Goal: Task Accomplishment & Management: Use online tool/utility

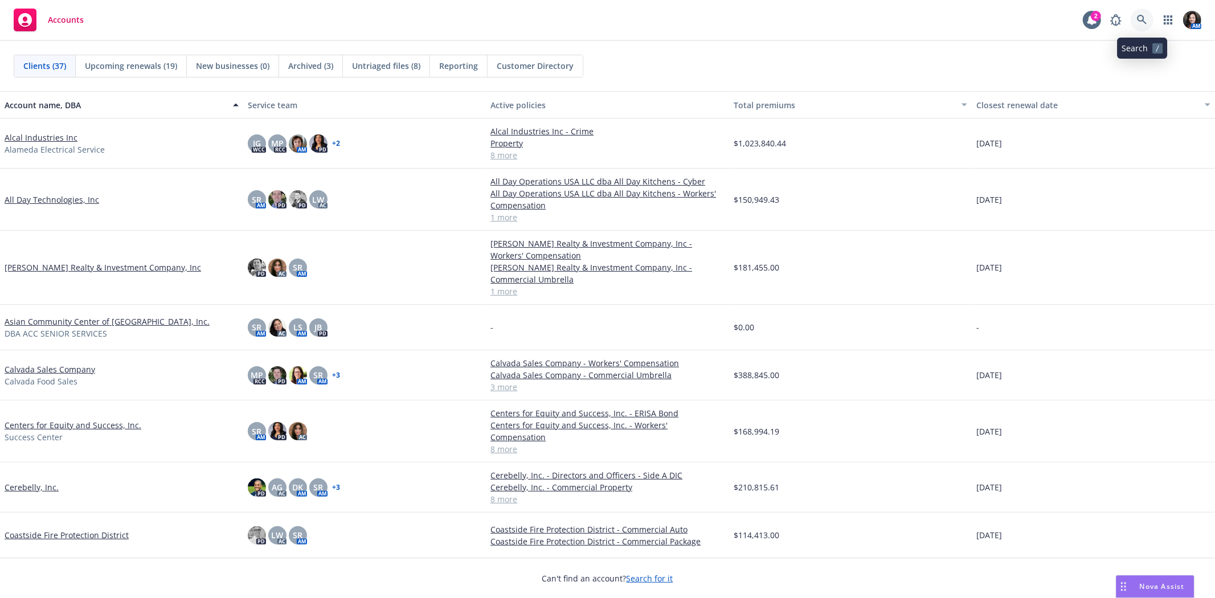
click at [1144, 23] on icon at bounding box center [1142, 20] width 10 height 10
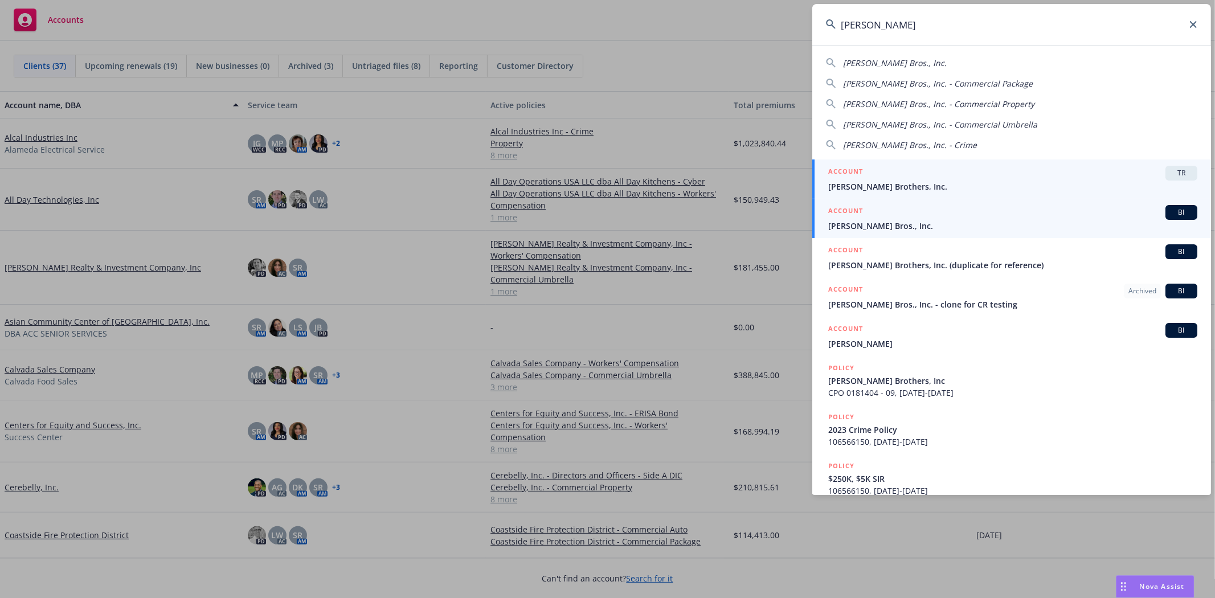
type input "thoits"
click at [887, 222] on span "[PERSON_NAME] Bros., Inc." at bounding box center [1012, 226] width 369 height 12
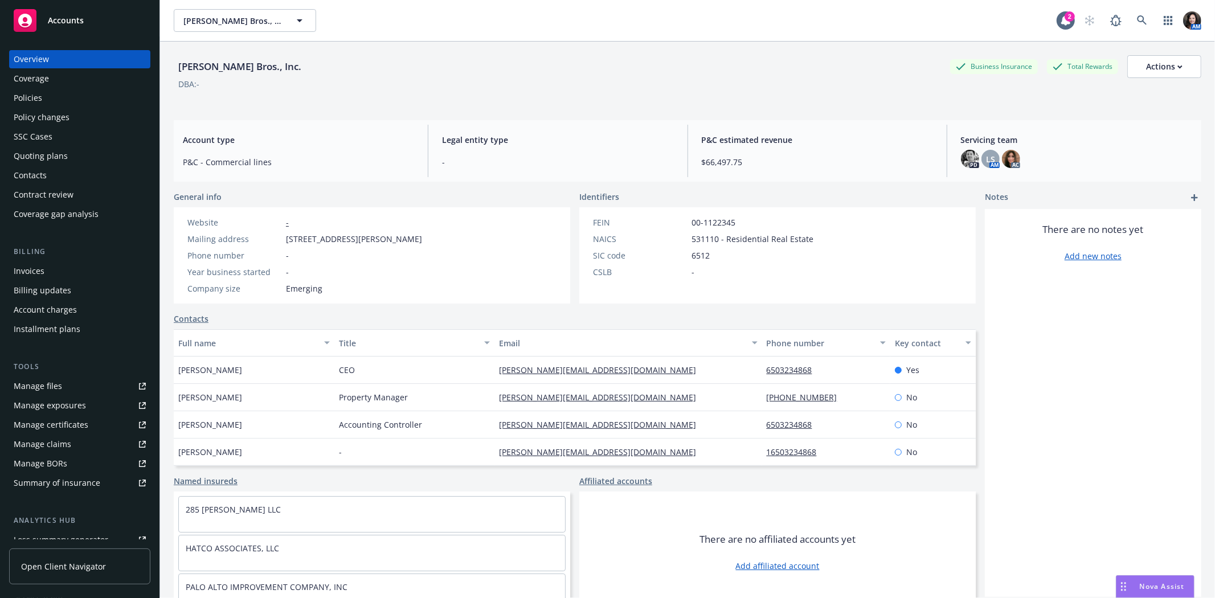
click at [32, 270] on div "Invoices" at bounding box center [29, 271] width 31 height 18
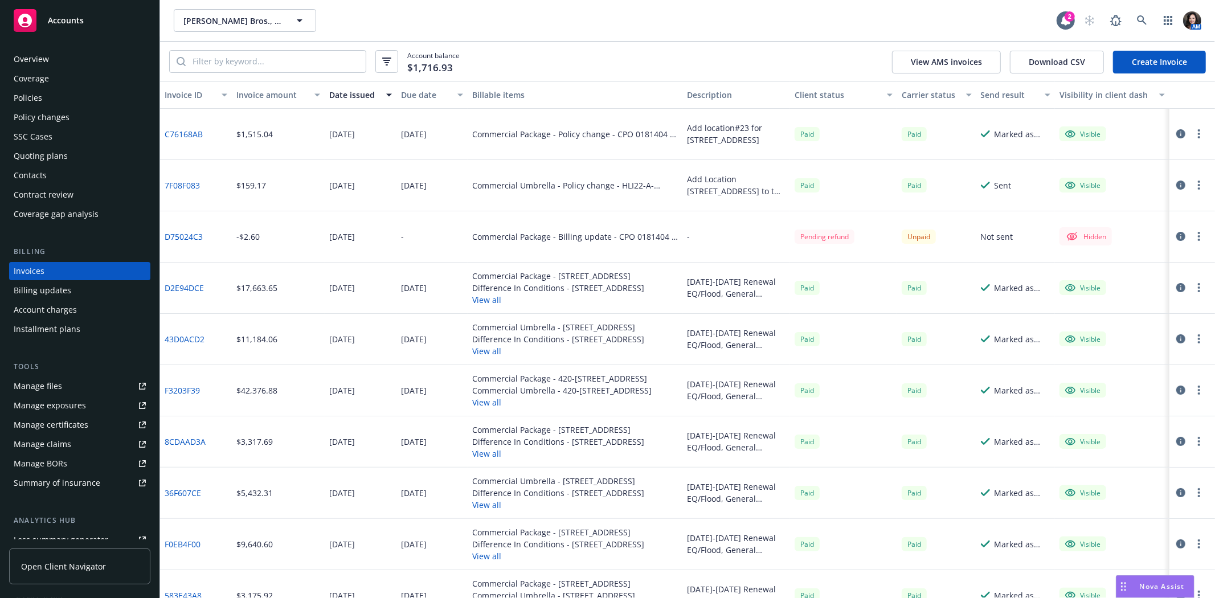
click at [37, 161] on div "Quoting plans" at bounding box center [41, 156] width 54 height 18
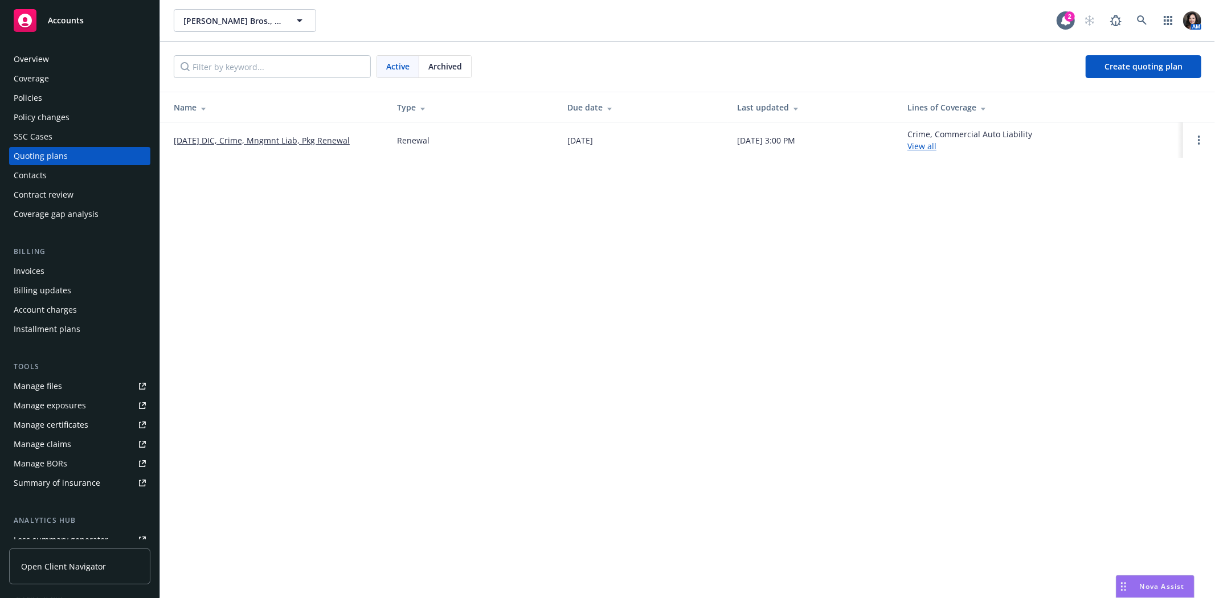
click at [249, 140] on link "[DATE] DIC, Crime, Mngmnt Liab, Pkg Renewal" at bounding box center [262, 140] width 176 height 12
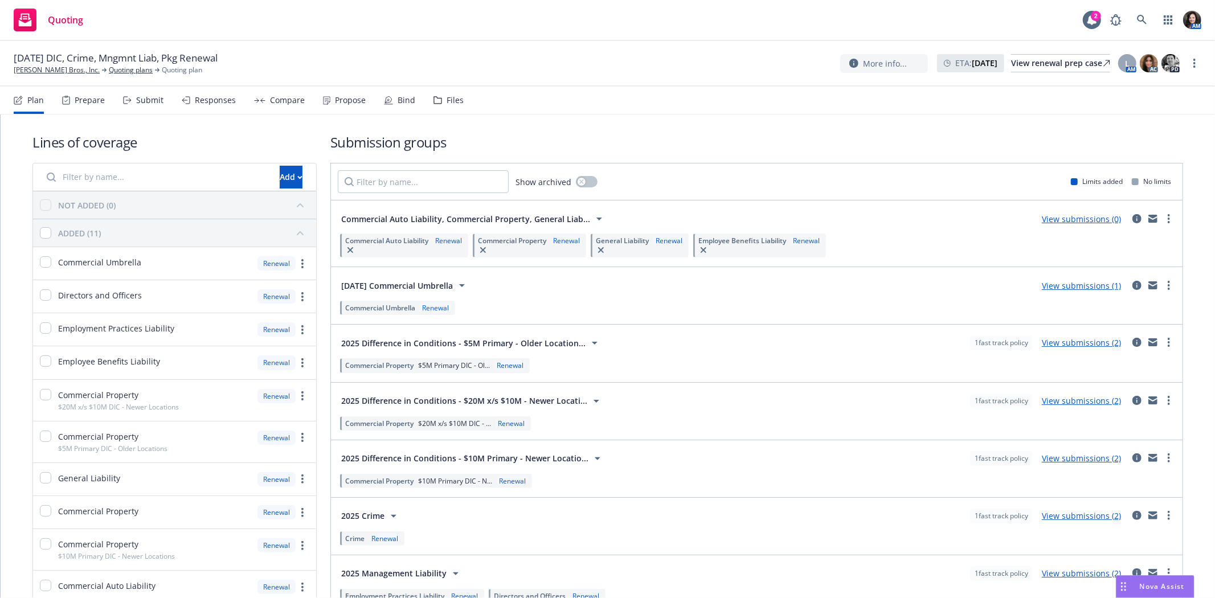
click at [440, 99] on div "Files" at bounding box center [448, 100] width 30 height 27
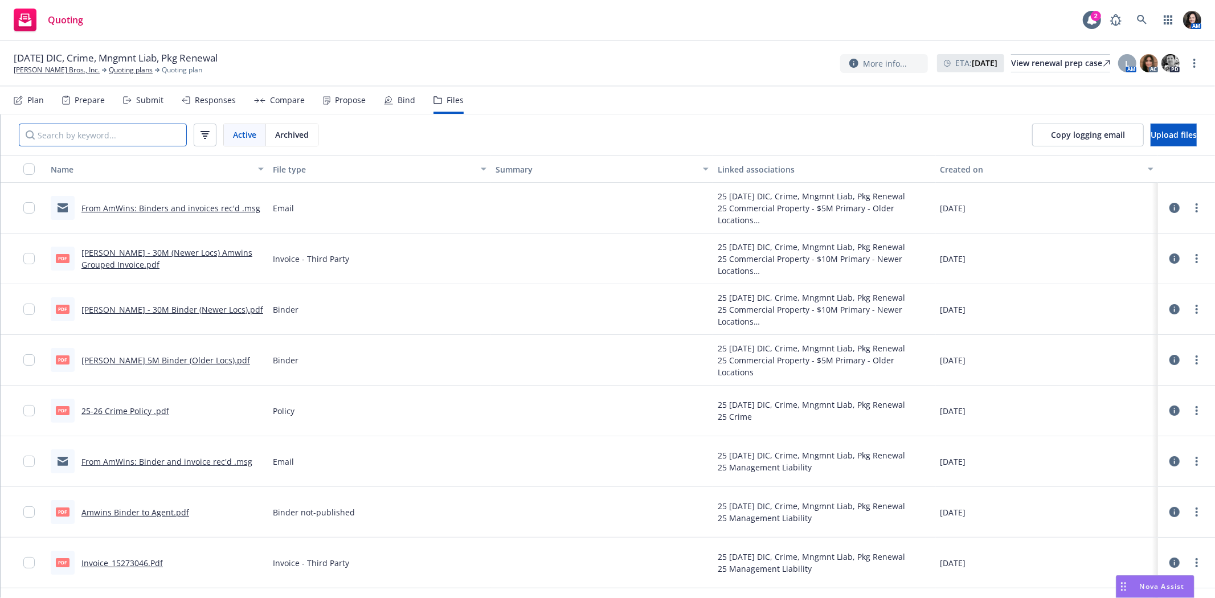
click at [132, 140] on input "Search by keyword..." at bounding box center [103, 135] width 168 height 23
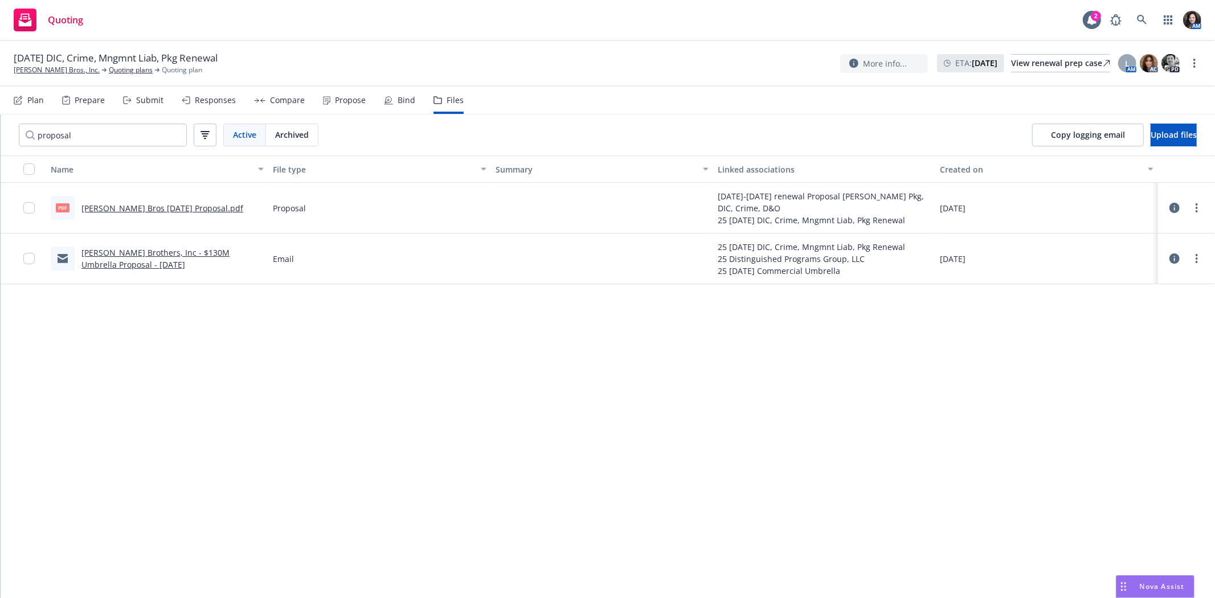
click at [137, 206] on link "[PERSON_NAME] Bros [DATE] Proposal.pdf" at bounding box center [162, 208] width 162 height 11
click at [135, 126] on input "proposal" at bounding box center [103, 135] width 168 height 23
drag, startPoint x: 133, startPoint y: 133, endPoint x: -79, endPoint y: 146, distance: 212.9
click at [0, 146] on html "Quoting 2 AM 08/01/25 DIC, Crime, Mngmnt Liab, Pkg Renewal Thoits Bros., Inc. Q…" at bounding box center [607, 299] width 1215 height 598
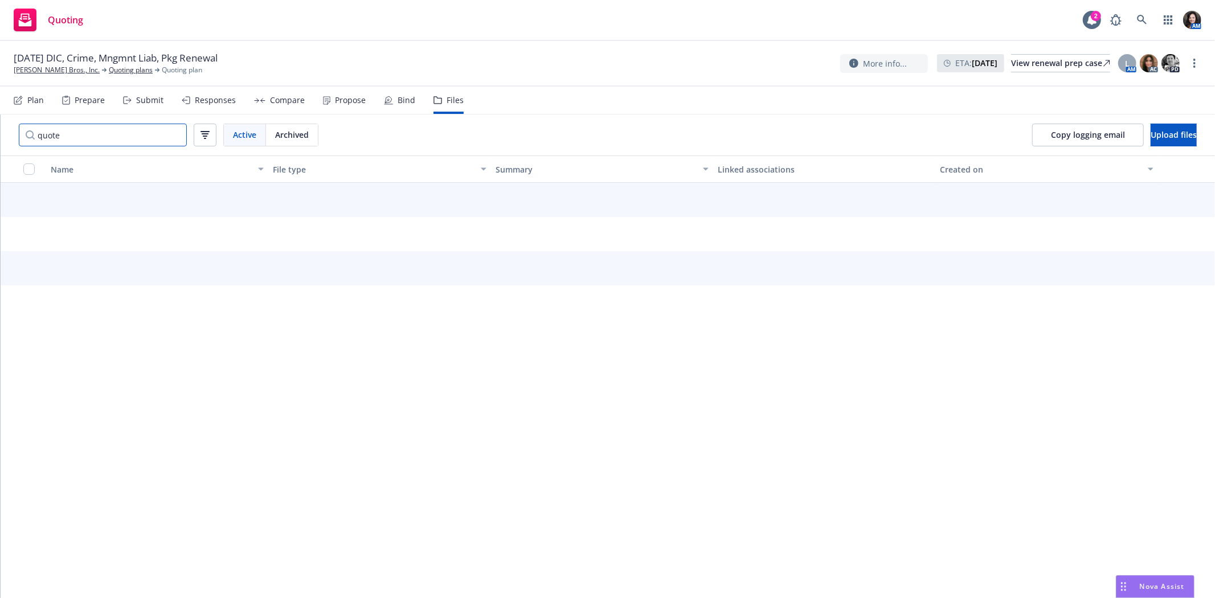
type input "quote"
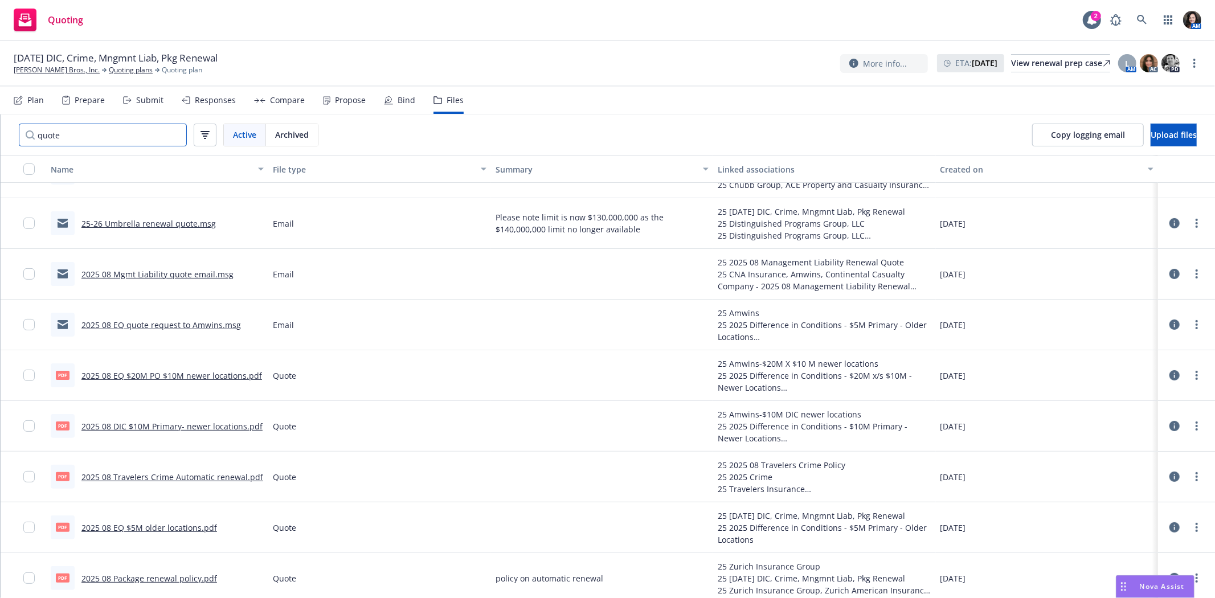
scroll to position [192, 0]
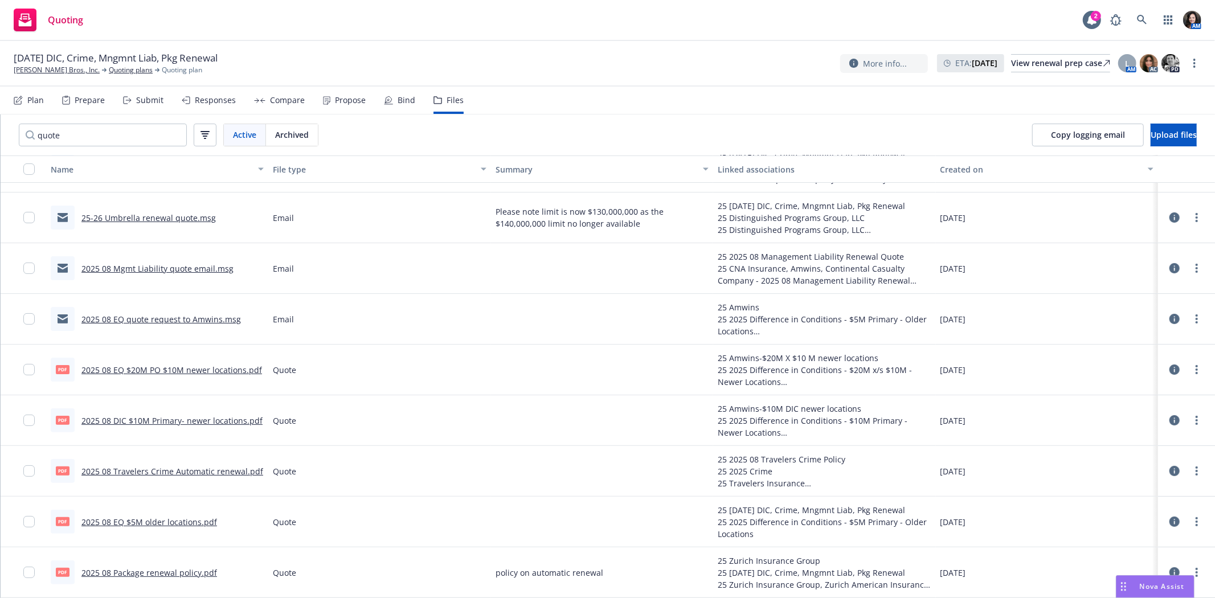
click at [133, 571] on link "2025 08 Package renewal policy.pdf" at bounding box center [149, 572] width 136 height 11
click at [134, 137] on input "quote" at bounding box center [103, 135] width 168 height 23
click at [170, 135] on input "quote" at bounding box center [103, 135] width 168 height 23
click at [175, 134] on input "quote" at bounding box center [103, 135] width 168 height 23
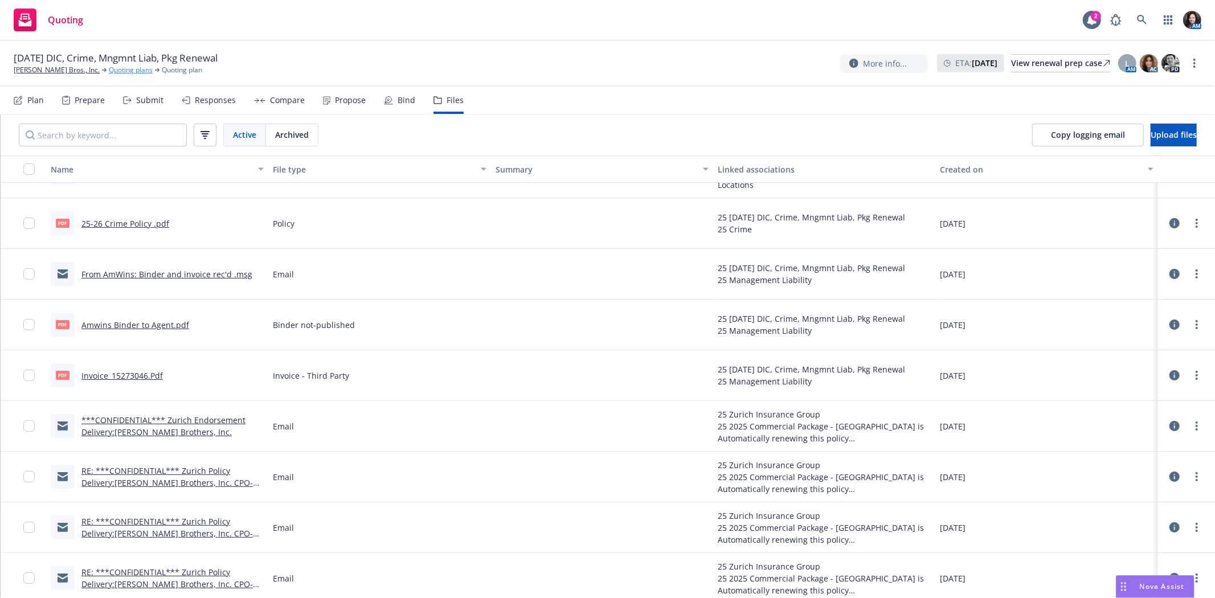
click at [109, 70] on link "Quoting plans" at bounding box center [131, 70] width 44 height 10
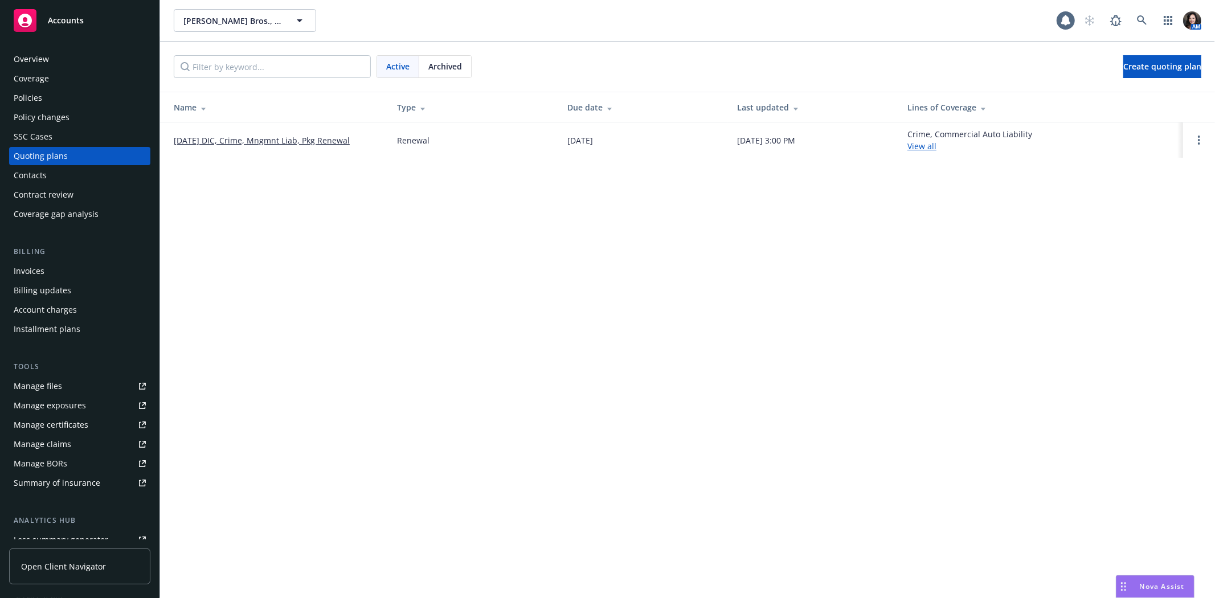
click at [35, 111] on div "Policy changes" at bounding box center [42, 117] width 56 height 18
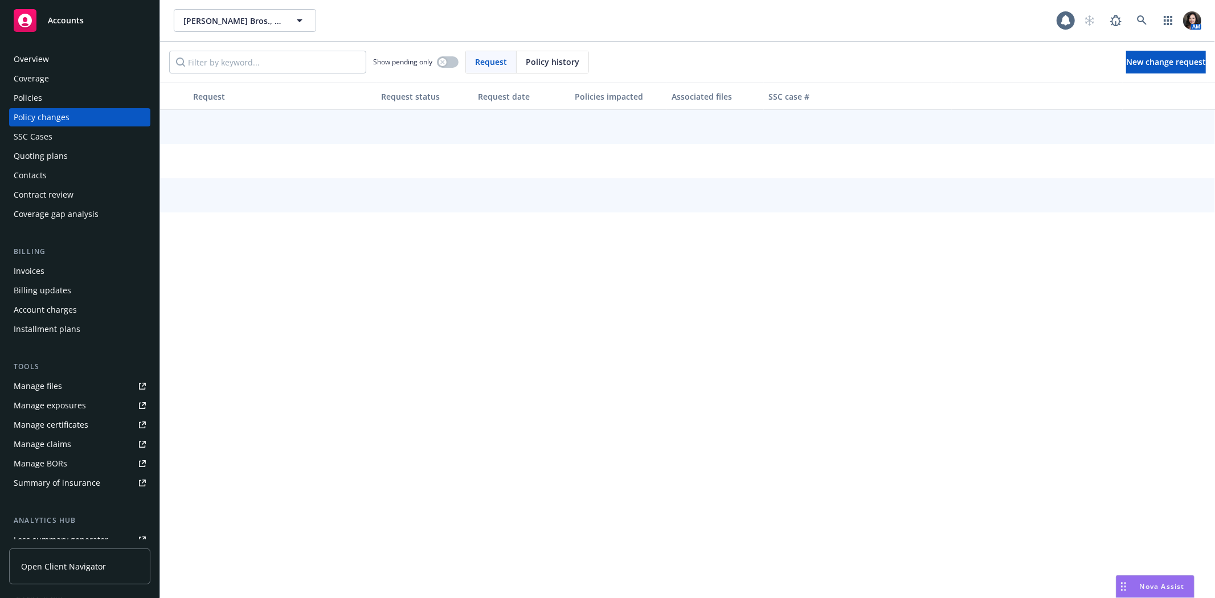
click at [40, 99] on div "Policies" at bounding box center [28, 98] width 28 height 18
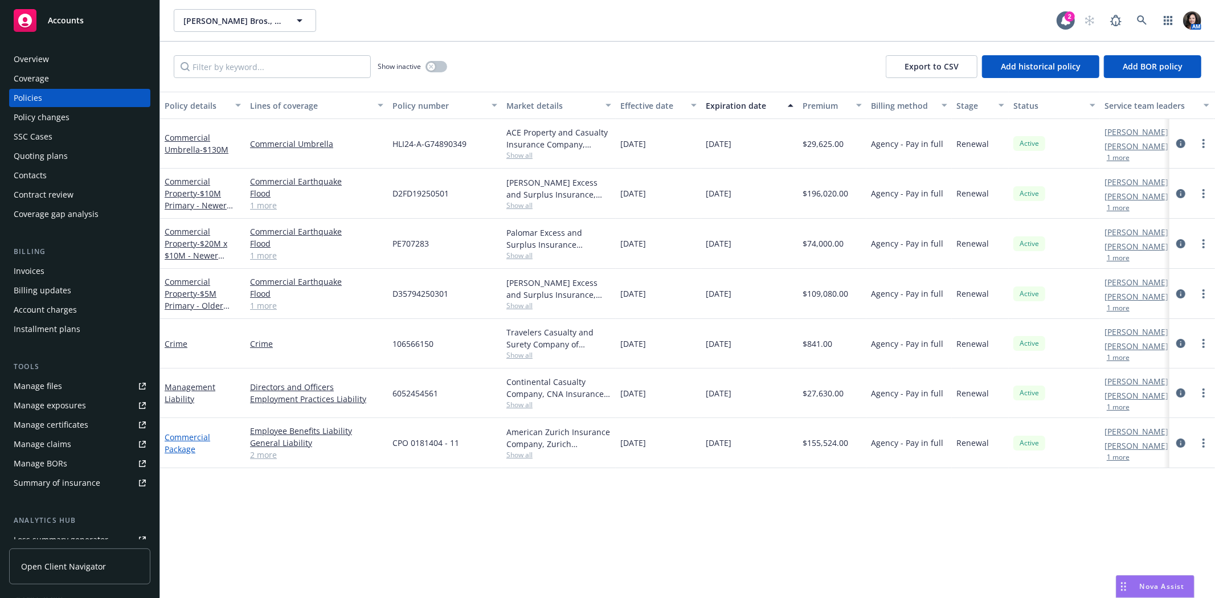
click at [173, 445] on link "Commercial Package" at bounding box center [188, 443] width 46 height 23
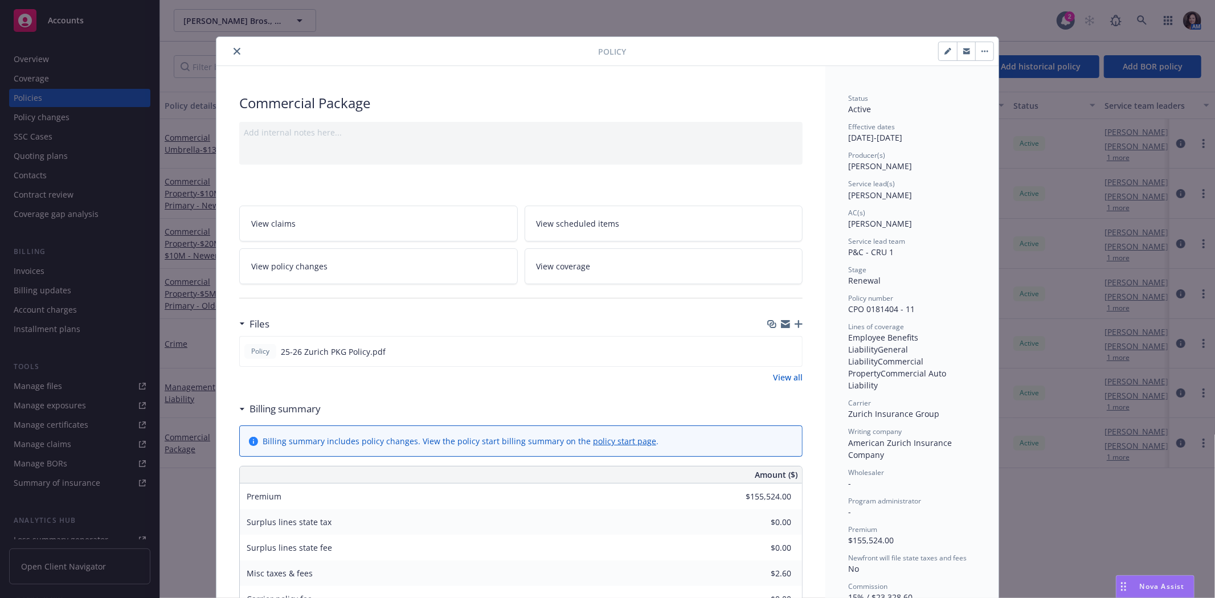
click at [394, 270] on link "View policy changes" at bounding box center [378, 266] width 279 height 36
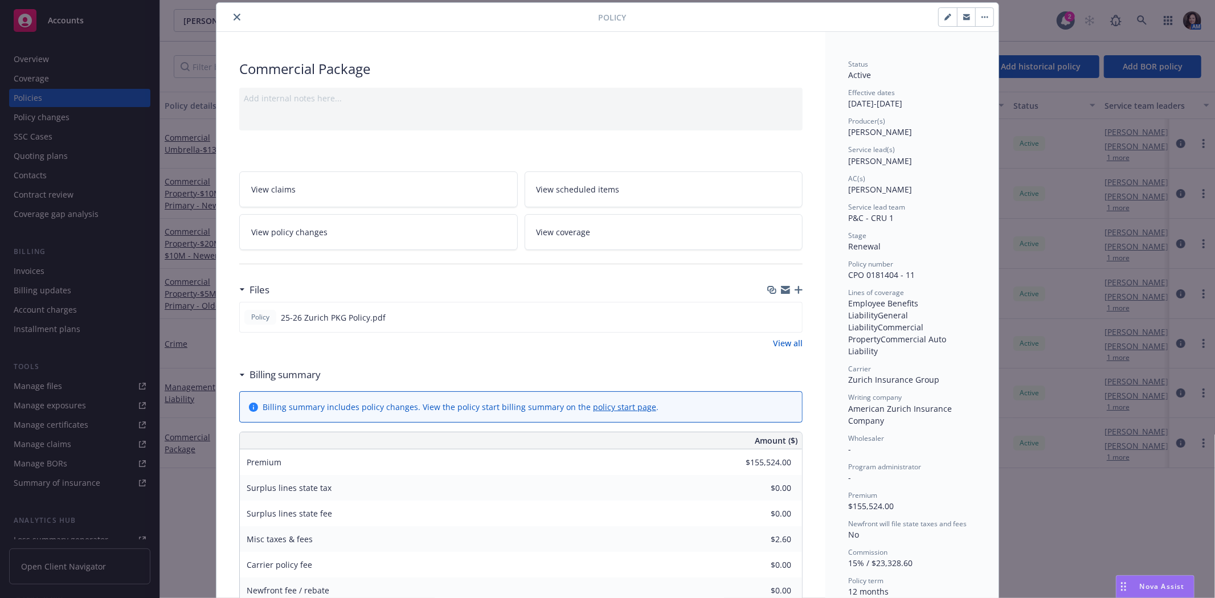
click at [230, 15] on button "close" at bounding box center [237, 17] width 14 height 14
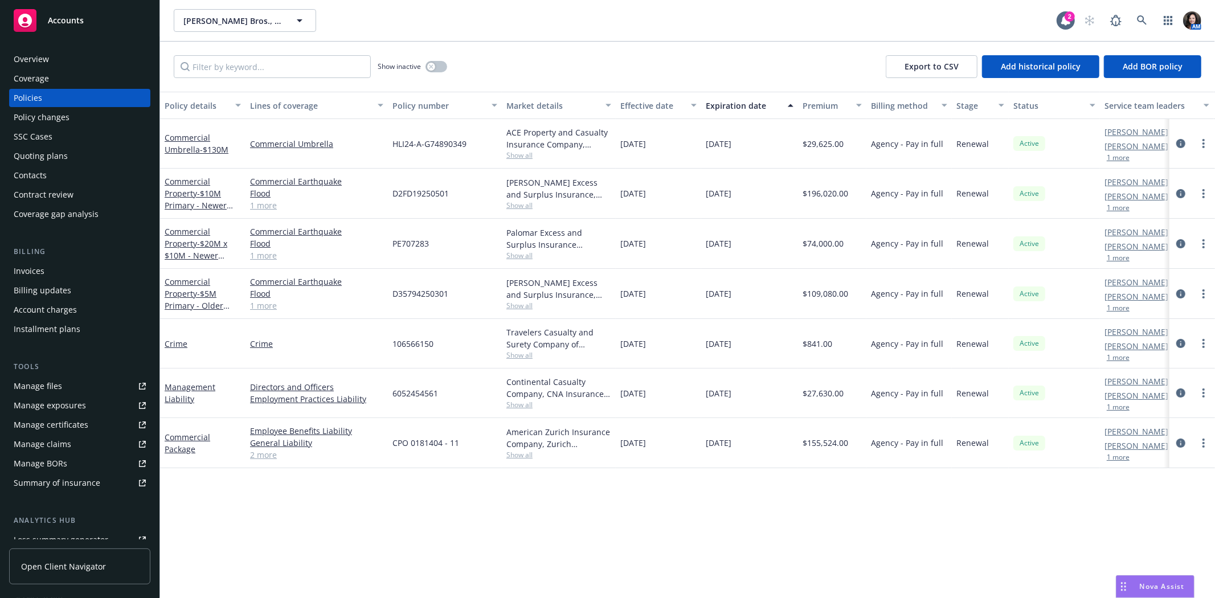
click at [43, 156] on div "Quoting plans" at bounding box center [41, 156] width 54 height 18
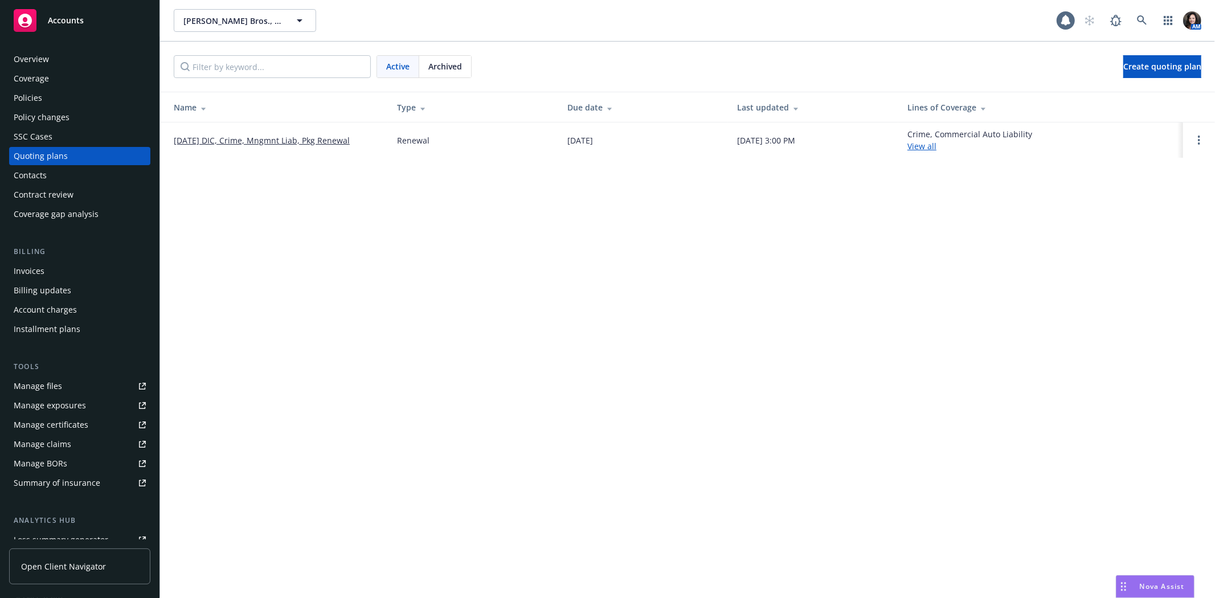
click at [320, 135] on link "[DATE] DIC, Crime, Mngmnt Liab, Pkg Renewal" at bounding box center [262, 140] width 176 height 12
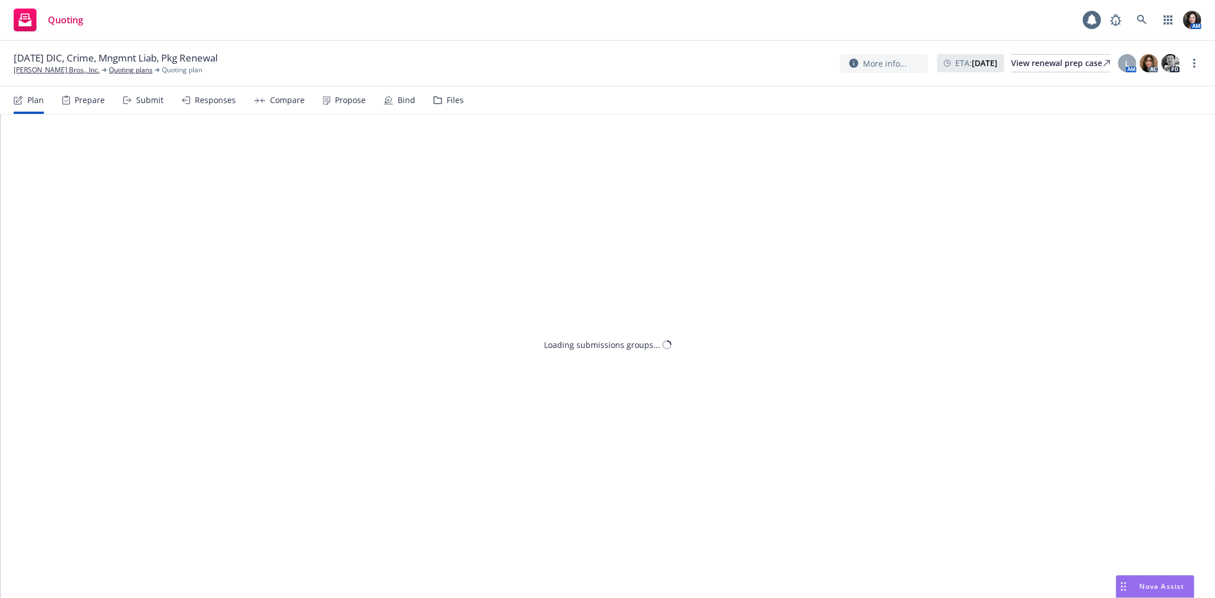
click at [439, 96] on div "Files" at bounding box center [448, 100] width 30 height 27
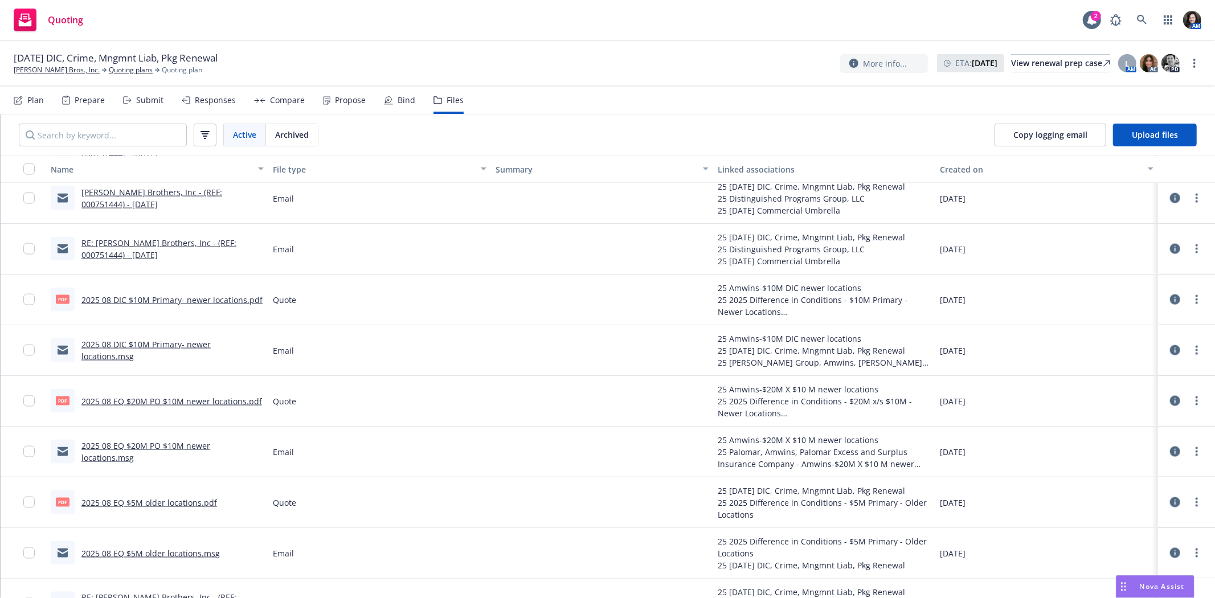
scroll to position [1392, 0]
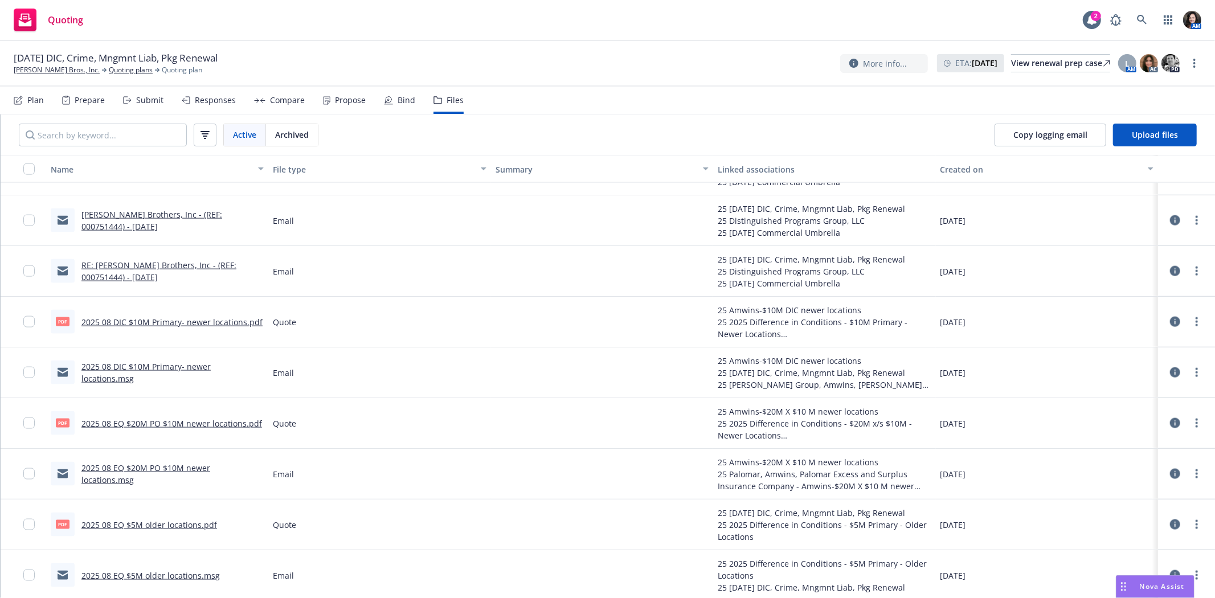
click at [150, 99] on div "Submit" at bounding box center [149, 100] width 27 height 9
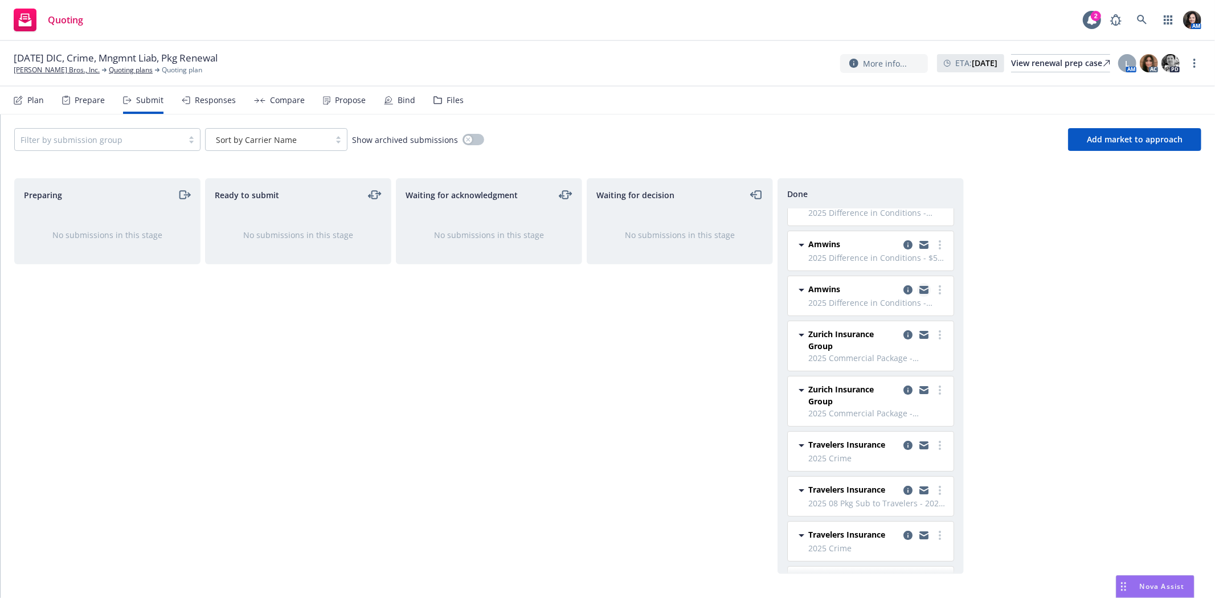
scroll to position [126, 0]
click at [903, 332] on icon "copy logging email" at bounding box center [907, 332] width 9 height 9
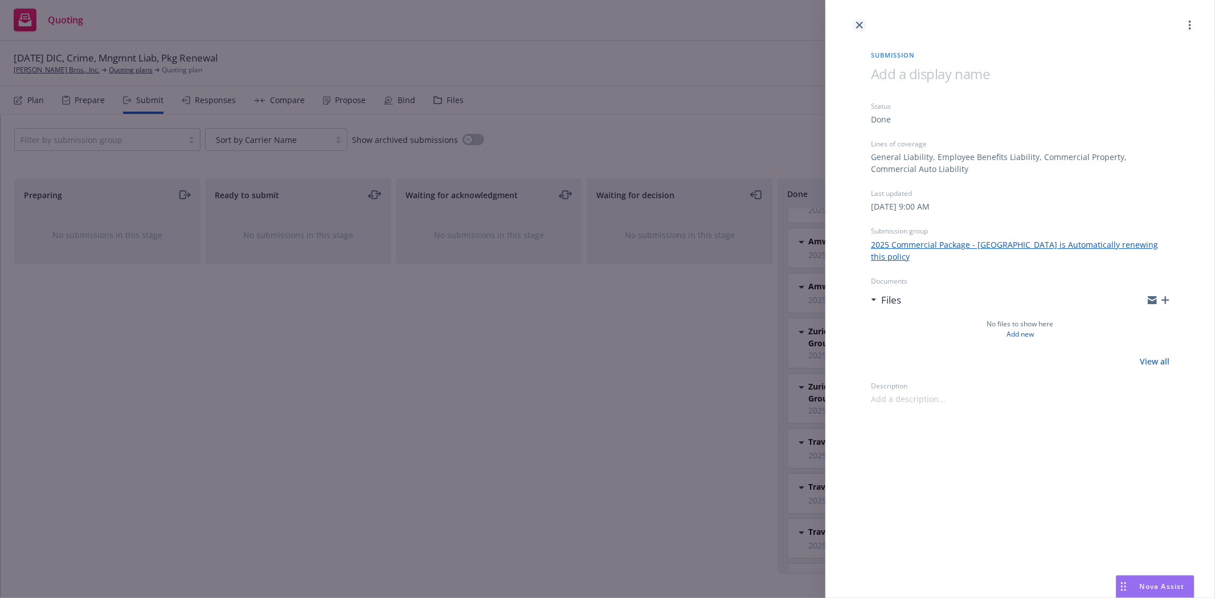
click at [866, 22] on link "close" at bounding box center [860, 25] width 14 height 14
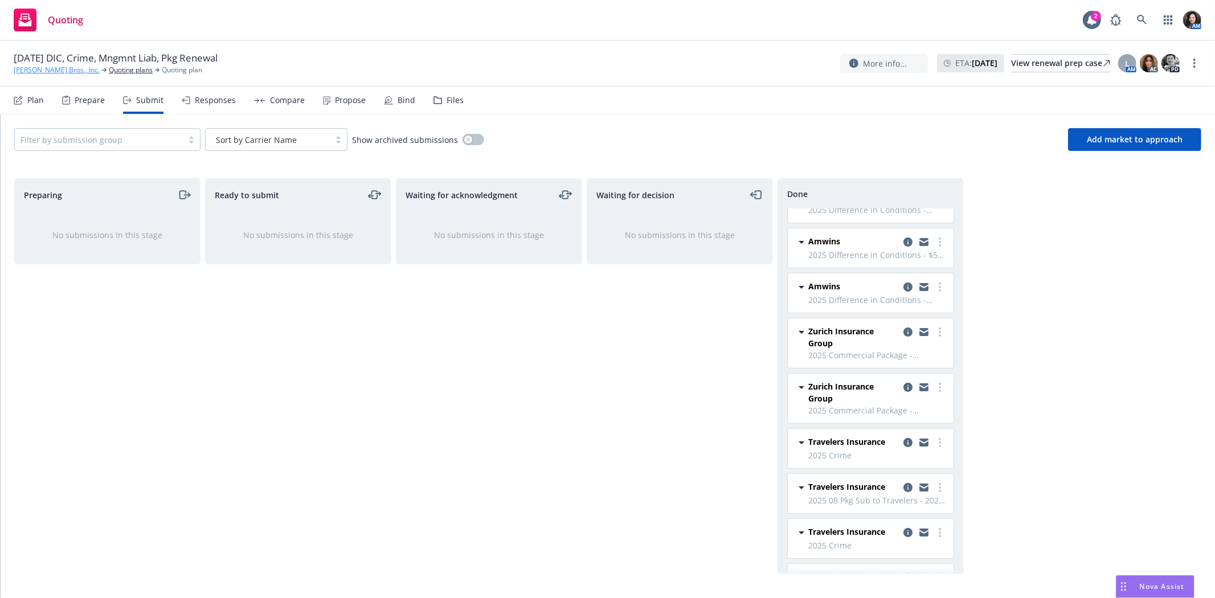
click at [41, 75] on link "[PERSON_NAME] Bros., Inc." at bounding box center [57, 70] width 86 height 10
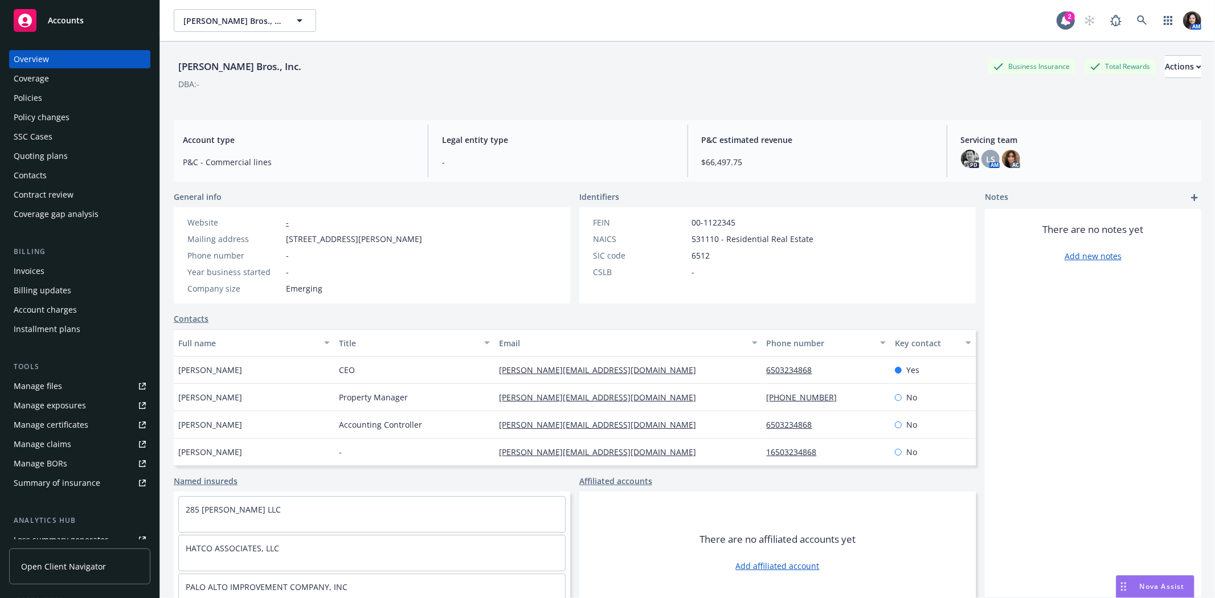
click at [28, 150] on div "Quoting plans" at bounding box center [41, 156] width 54 height 18
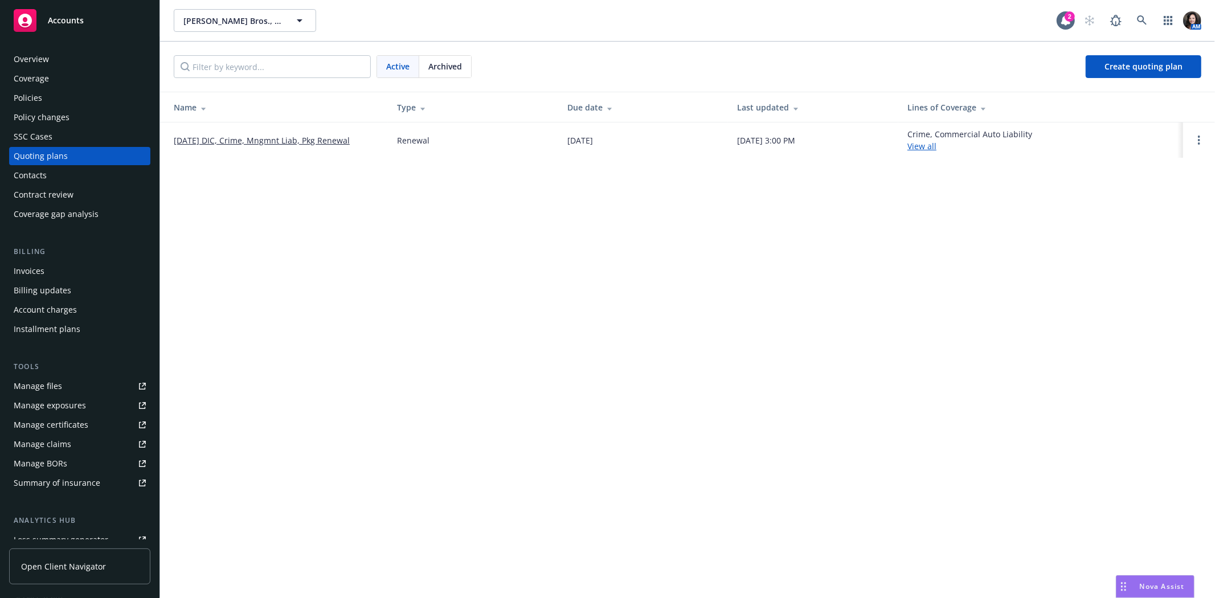
click at [48, 99] on div "Policies" at bounding box center [80, 98] width 132 height 18
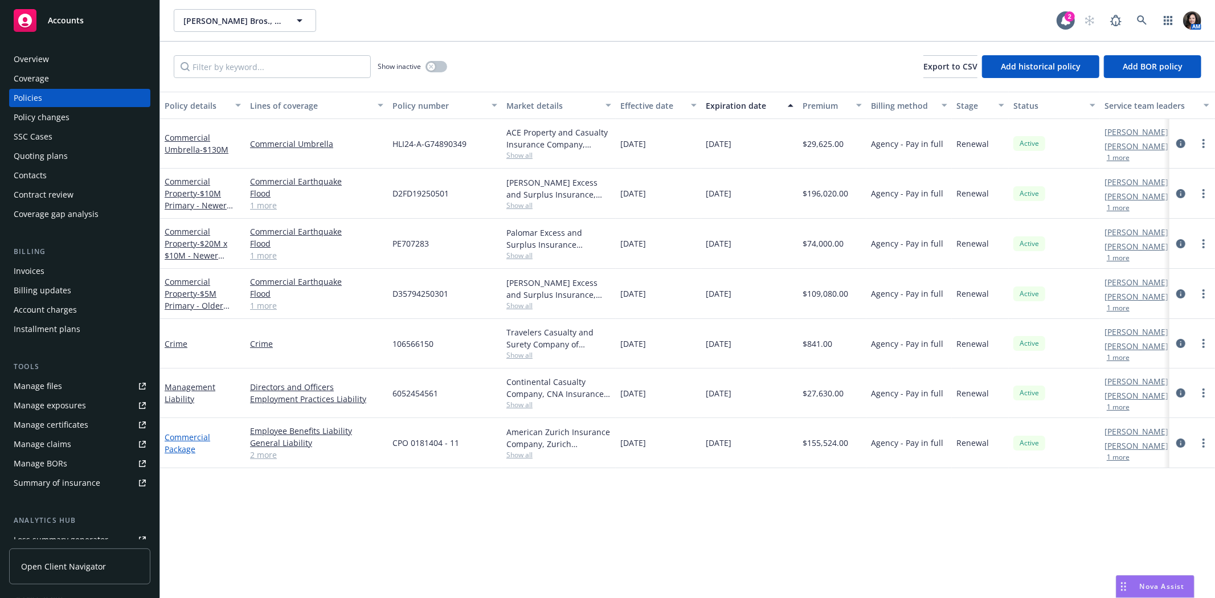
click at [177, 440] on link "Commercial Package" at bounding box center [188, 443] width 46 height 23
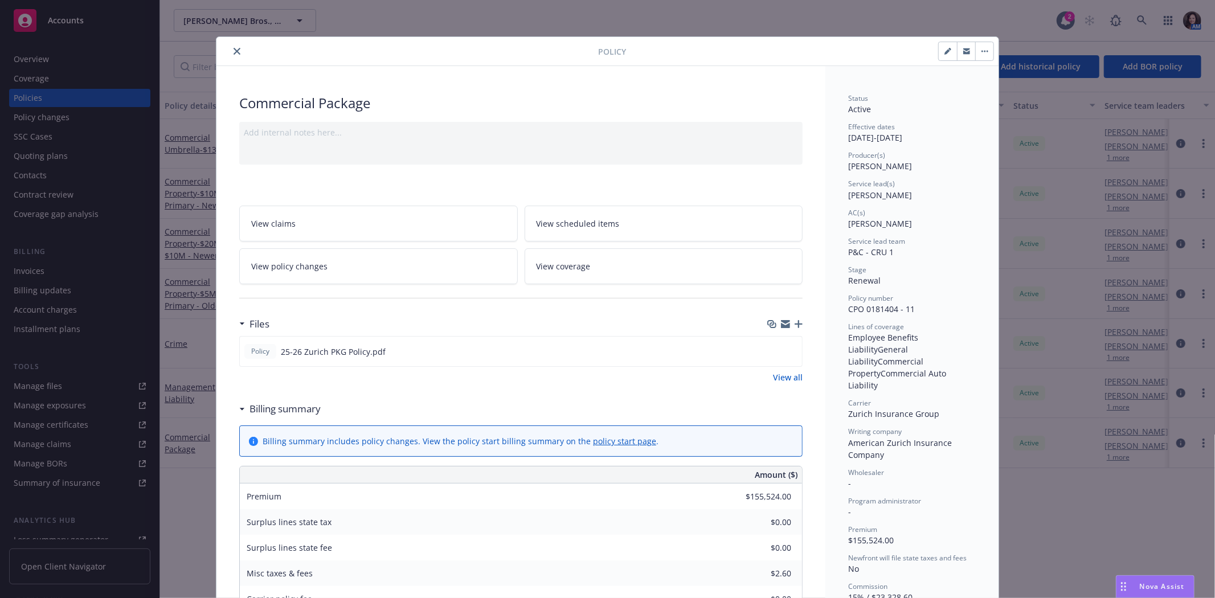
click at [234, 50] on icon "close" at bounding box center [237, 51] width 7 height 7
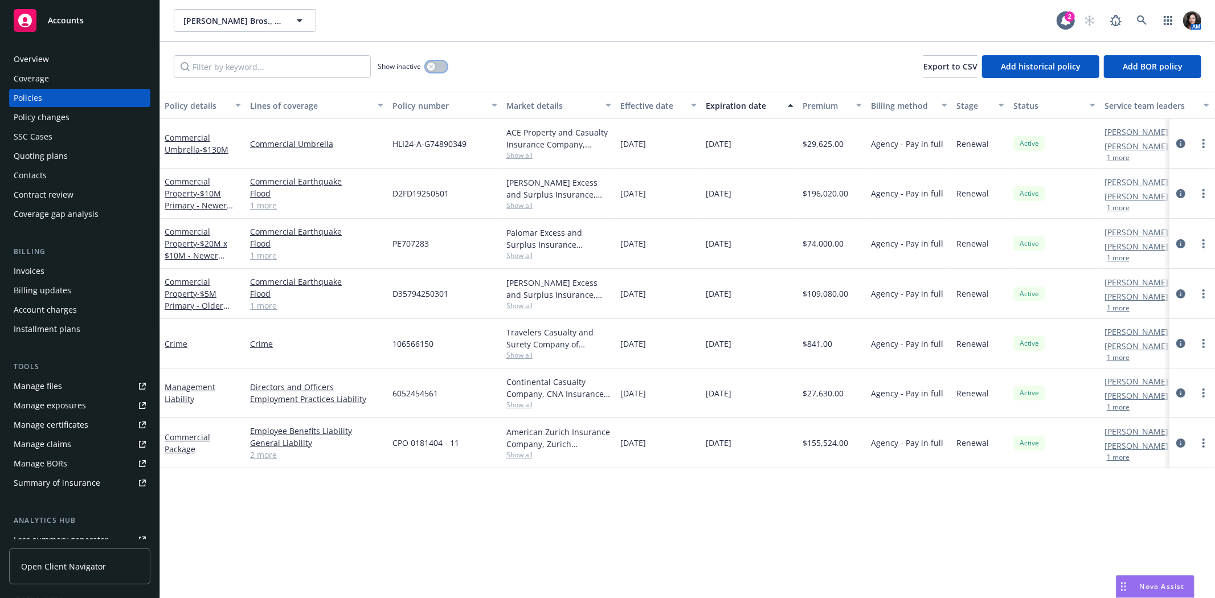
click at [443, 69] on button "button" at bounding box center [436, 66] width 22 height 11
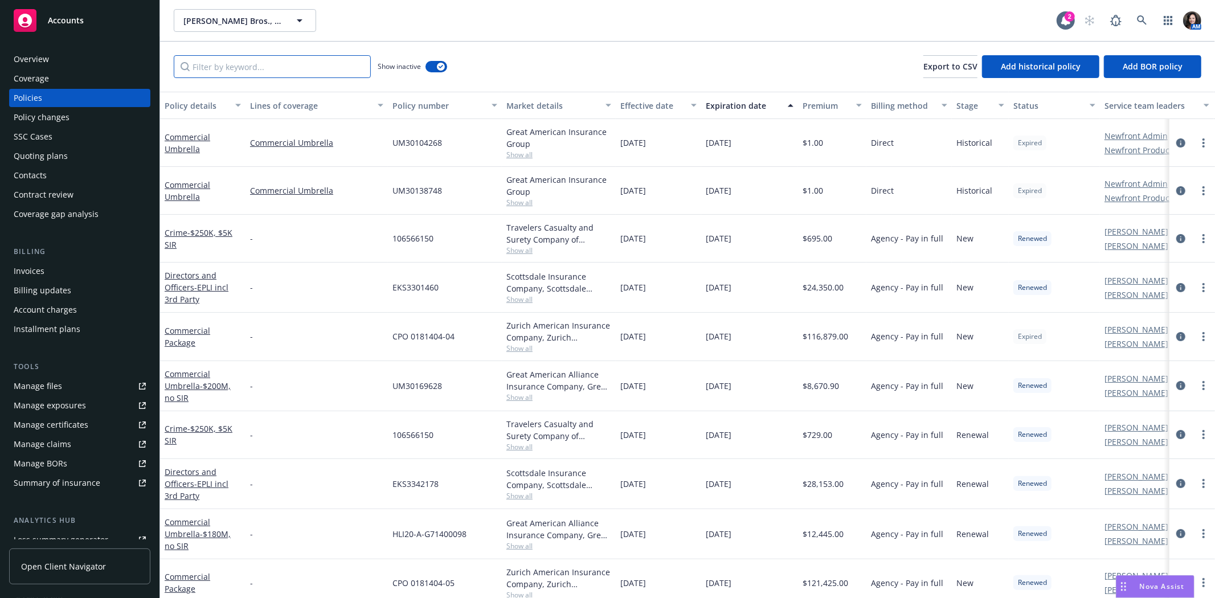
click at [297, 66] on input "Filter by keyword..." at bounding box center [272, 66] width 197 height 23
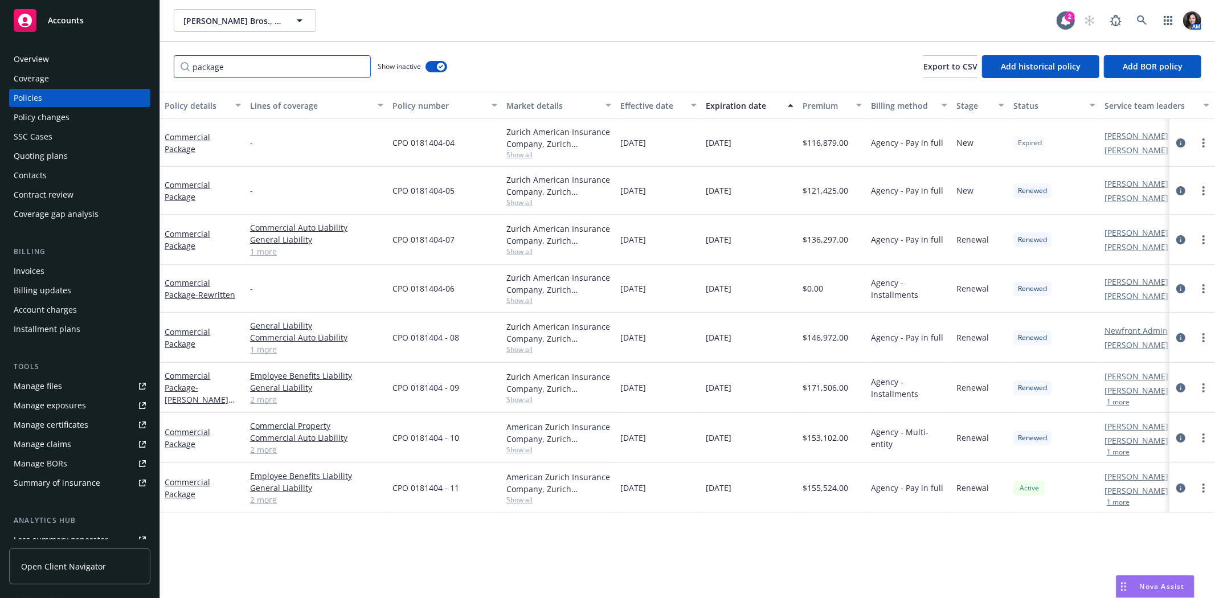
type input "package"
click at [186, 430] on link "Commercial Package" at bounding box center [188, 438] width 46 height 23
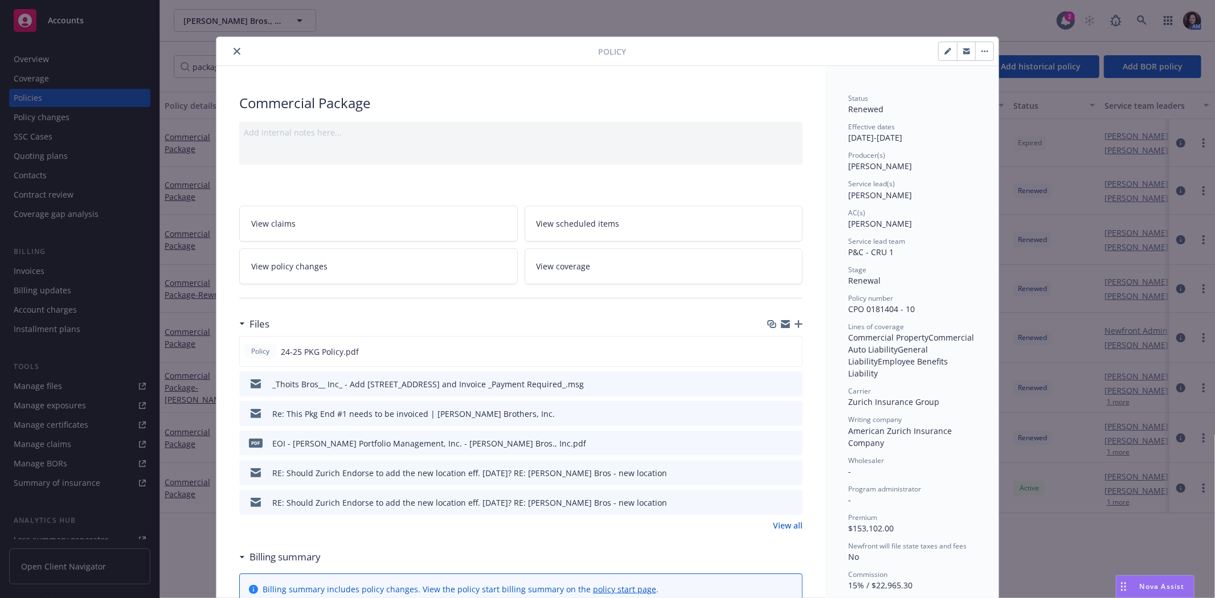
click at [389, 275] on link "View policy changes" at bounding box center [378, 266] width 279 height 36
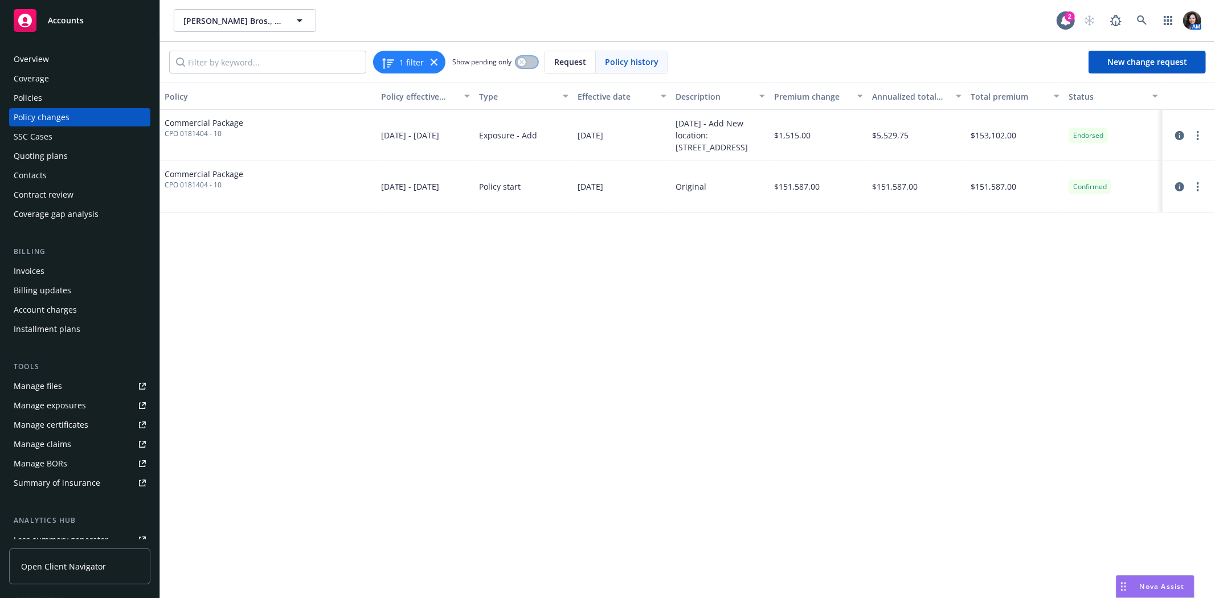
click at [525, 60] on div "button" at bounding box center [522, 62] width 8 height 8
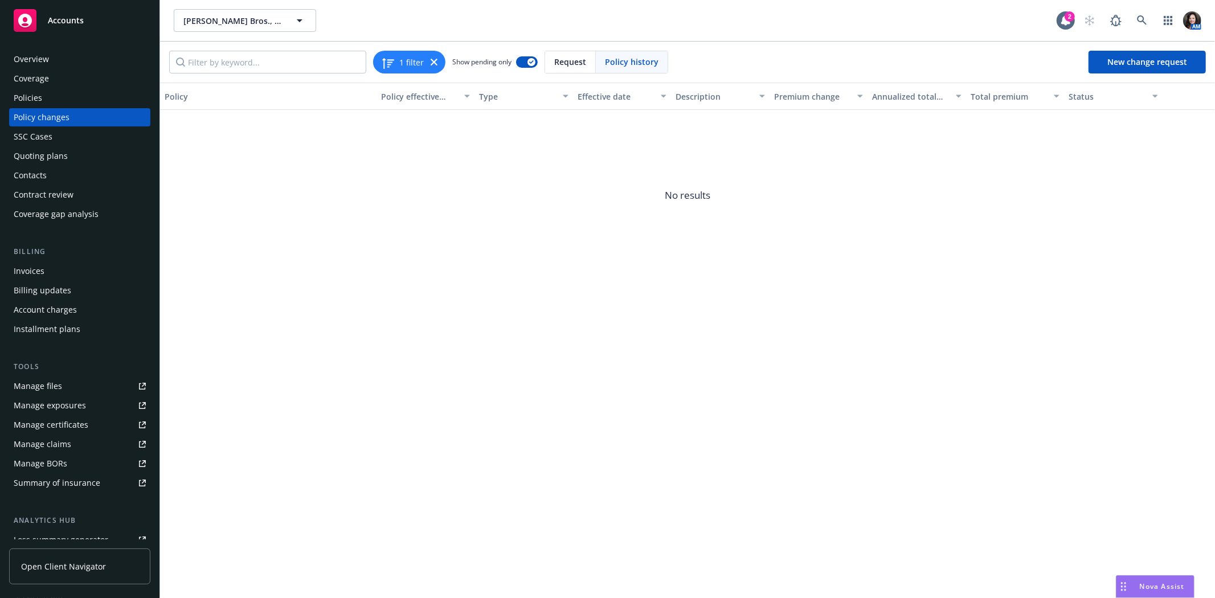
click at [509, 59] on span "Show pending only" at bounding box center [481, 62] width 59 height 10
click at [521, 58] on button "button" at bounding box center [527, 61] width 22 height 11
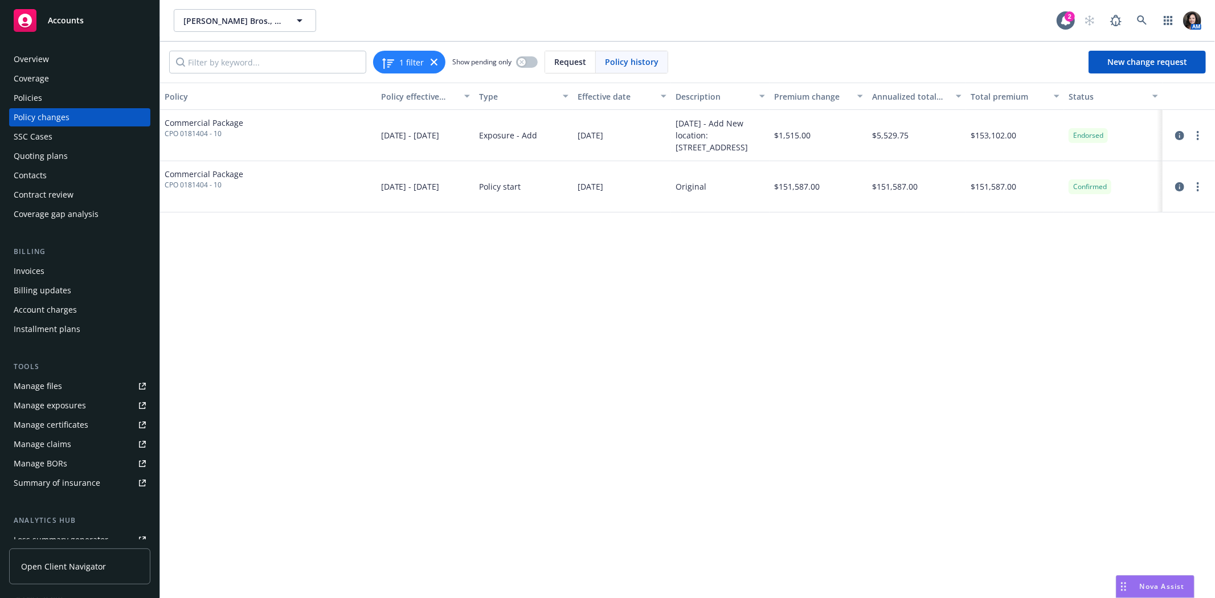
click at [75, 98] on div "Policies" at bounding box center [80, 98] width 132 height 18
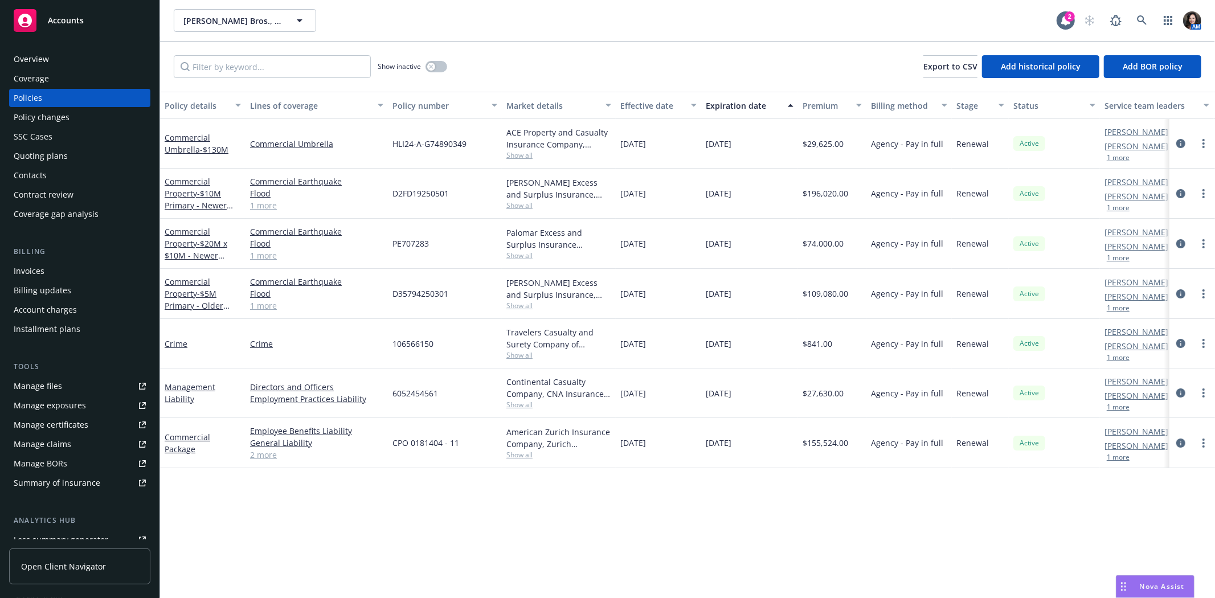
click at [253, 451] on link "2 more" at bounding box center [316, 455] width 133 height 12
click at [1145, 590] on span "Nova Assist" at bounding box center [1162, 587] width 45 height 10
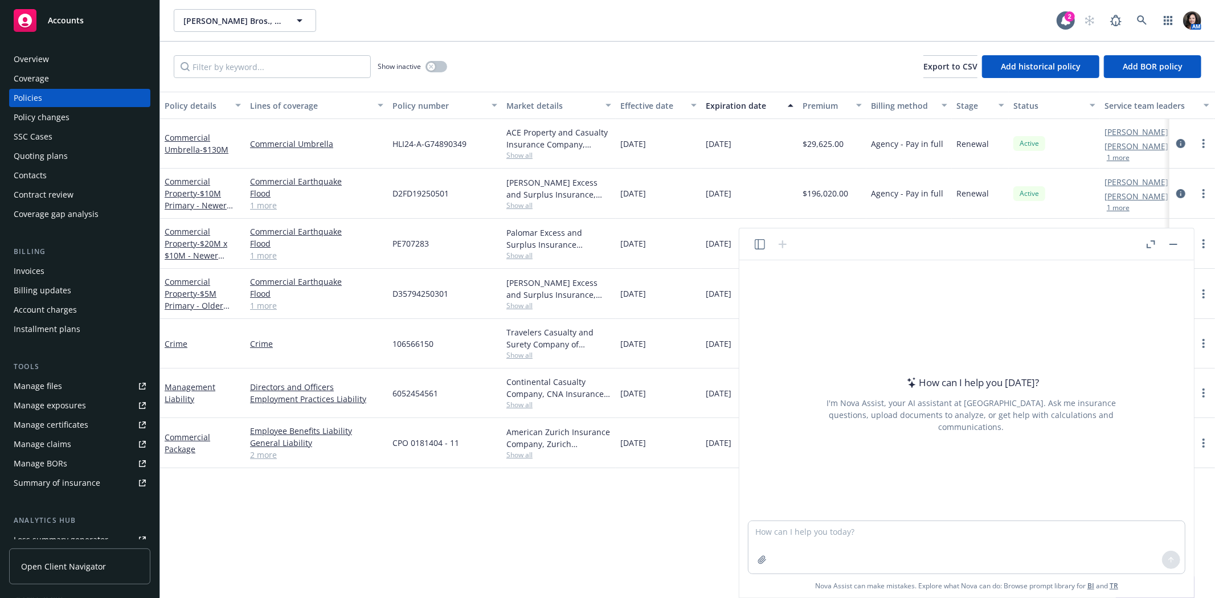
click at [1176, 238] on button "button" at bounding box center [1174, 245] width 14 height 14
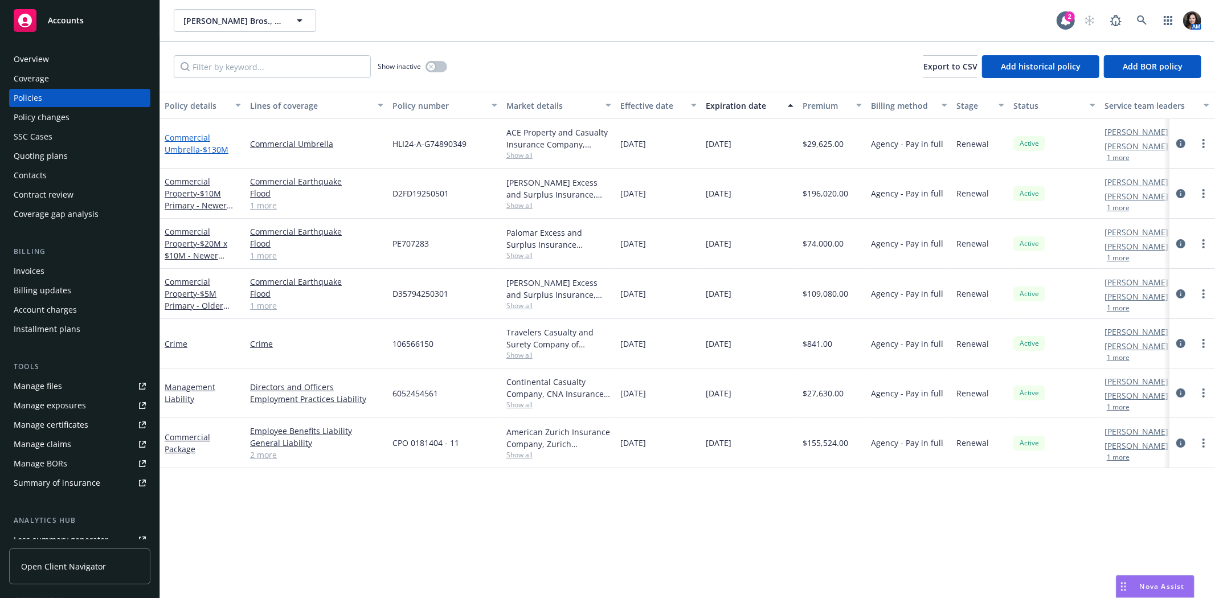
click at [184, 146] on link "Commercial Umbrella - $130M" at bounding box center [197, 143] width 64 height 23
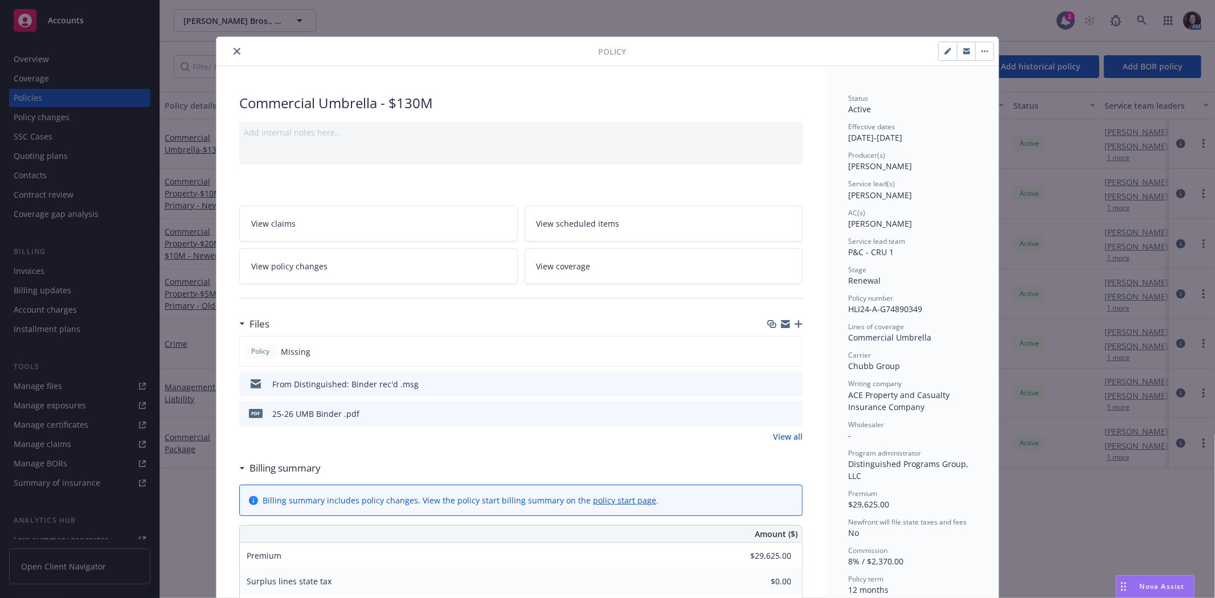
click at [231, 44] on button "close" at bounding box center [237, 51] width 14 height 14
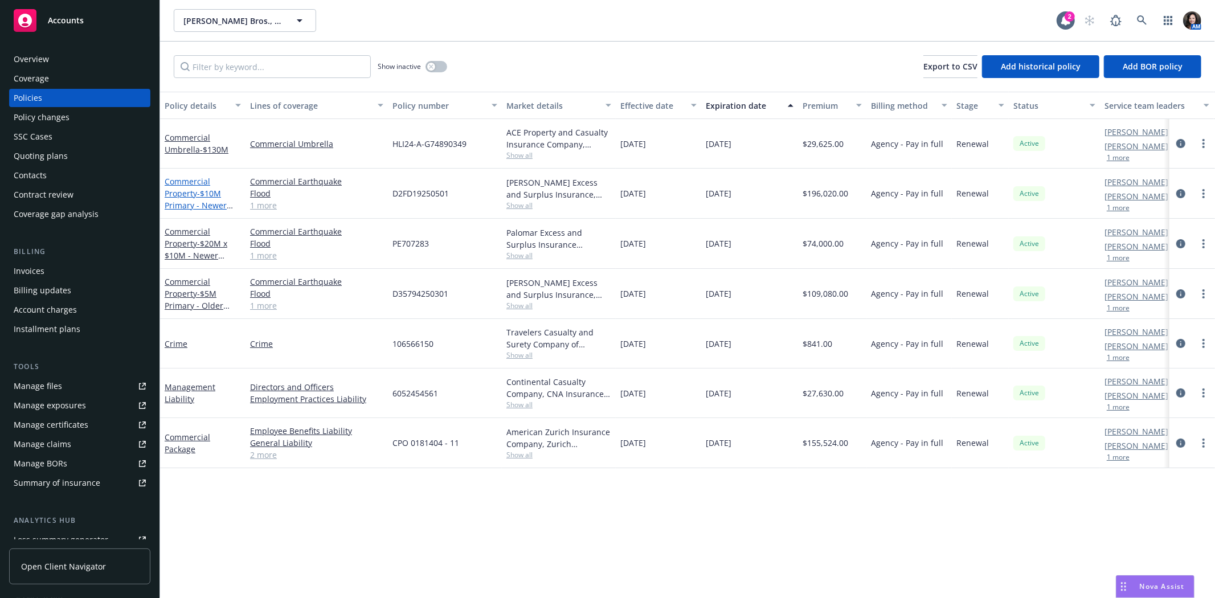
click at [173, 193] on link "Commercial Property - $10M Primary - Newer Locations" at bounding box center [196, 199] width 62 height 47
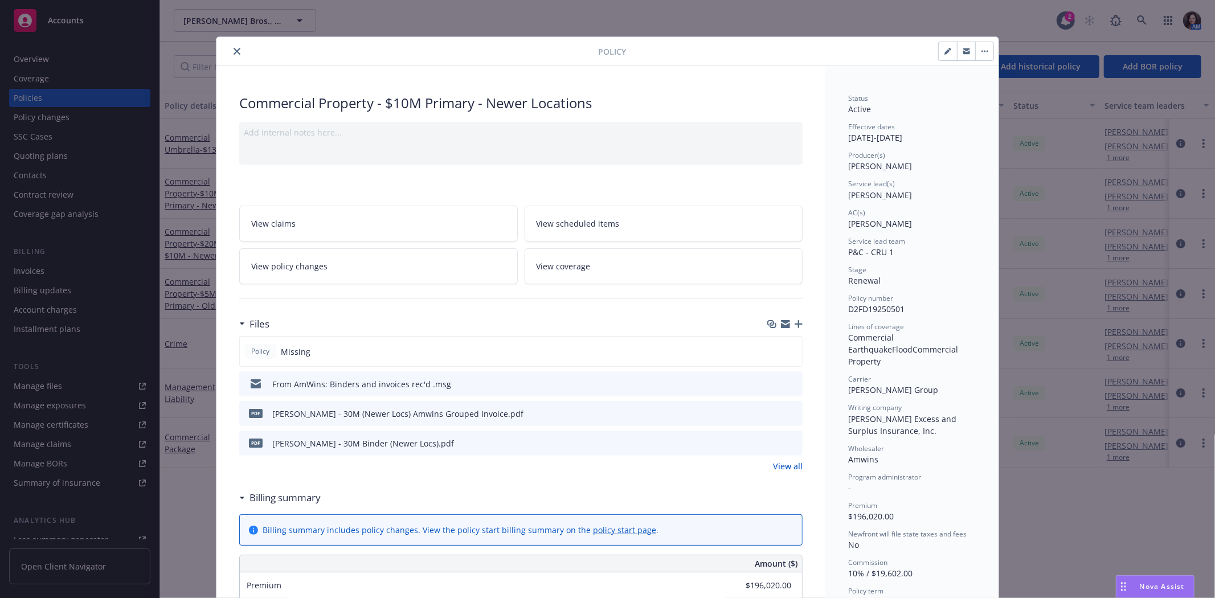
click at [234, 50] on icon "close" at bounding box center [237, 51] width 7 height 7
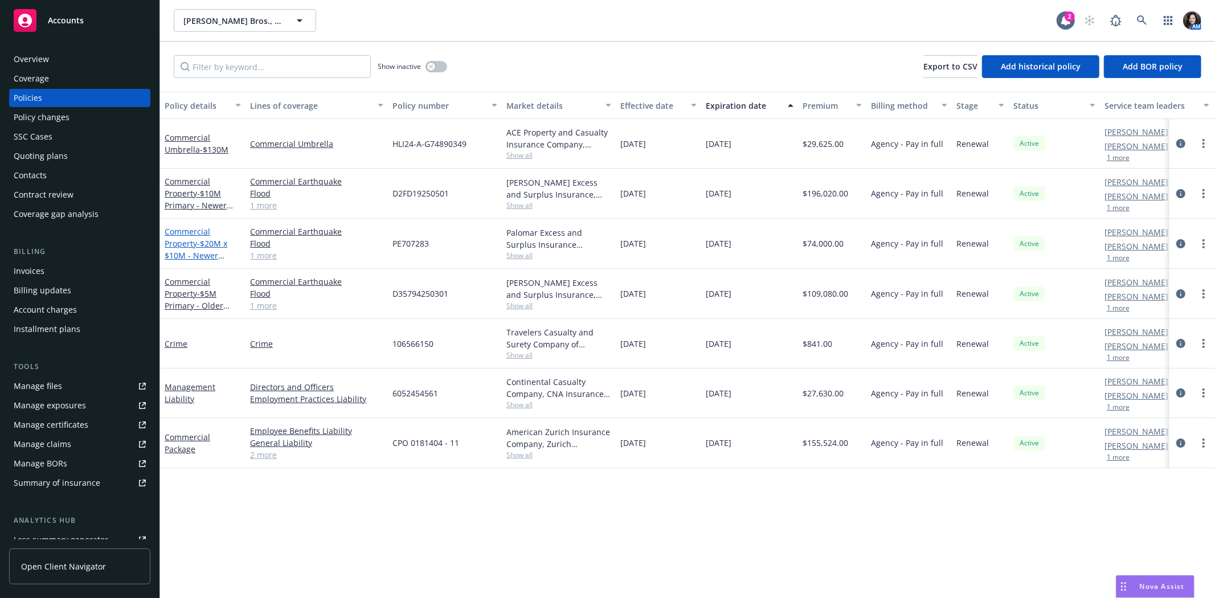
click at [178, 239] on link "Commercial Property - $20M x $10M - Newer Locations" at bounding box center [196, 249] width 63 height 47
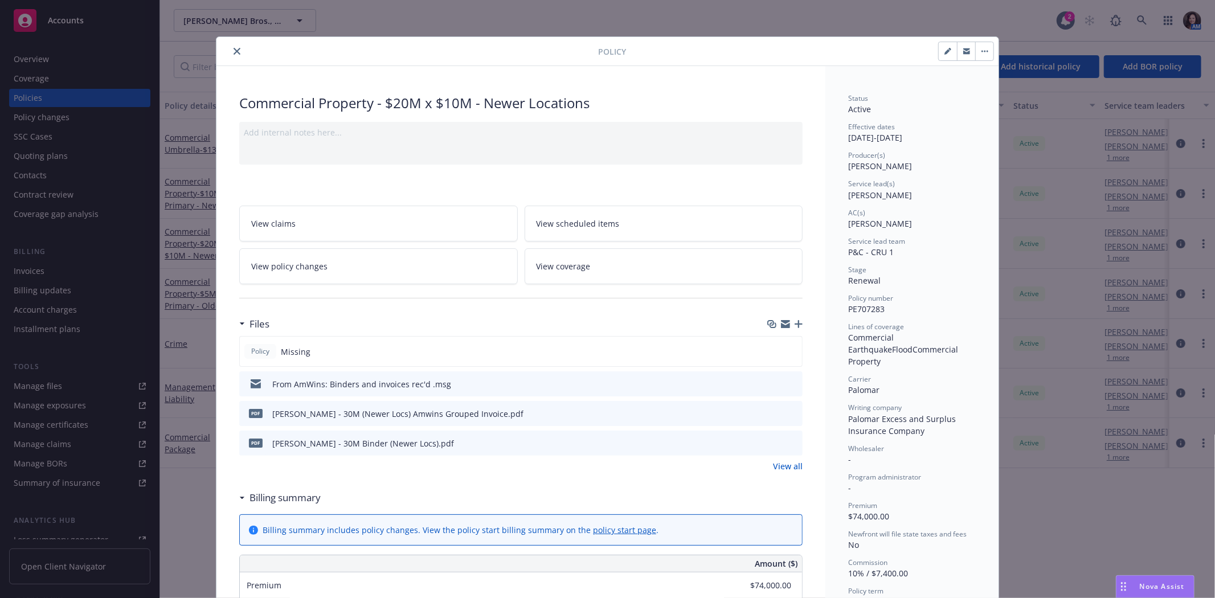
click at [234, 50] on icon "close" at bounding box center [237, 51] width 7 height 7
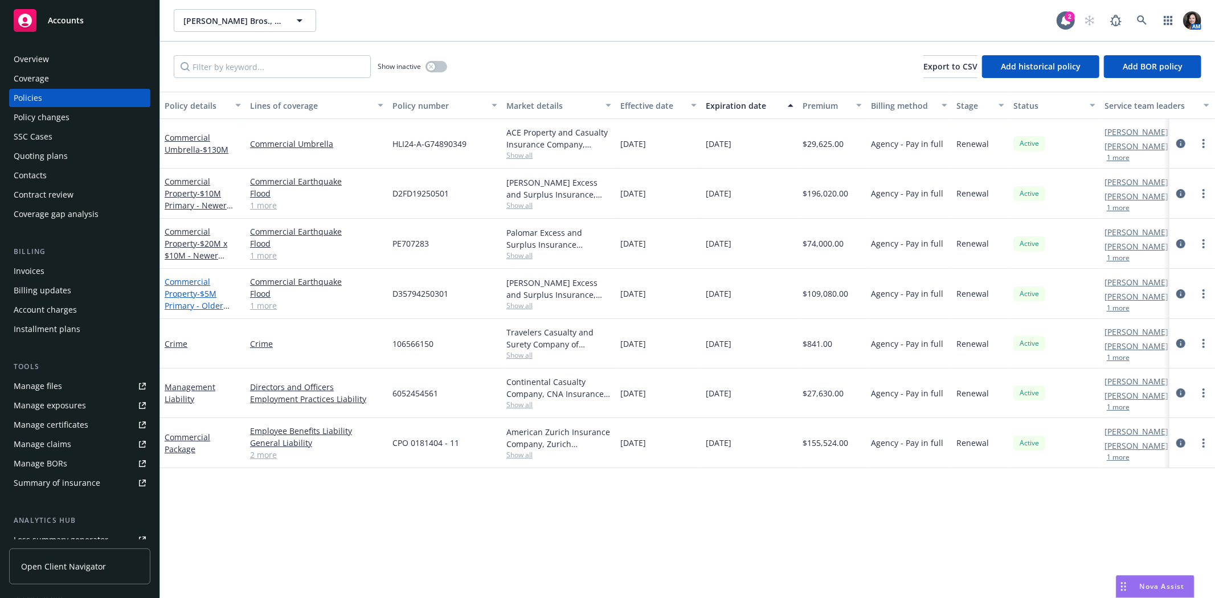
click at [207, 297] on span "- $5M Primary - Older Locations" at bounding box center [197, 305] width 65 height 35
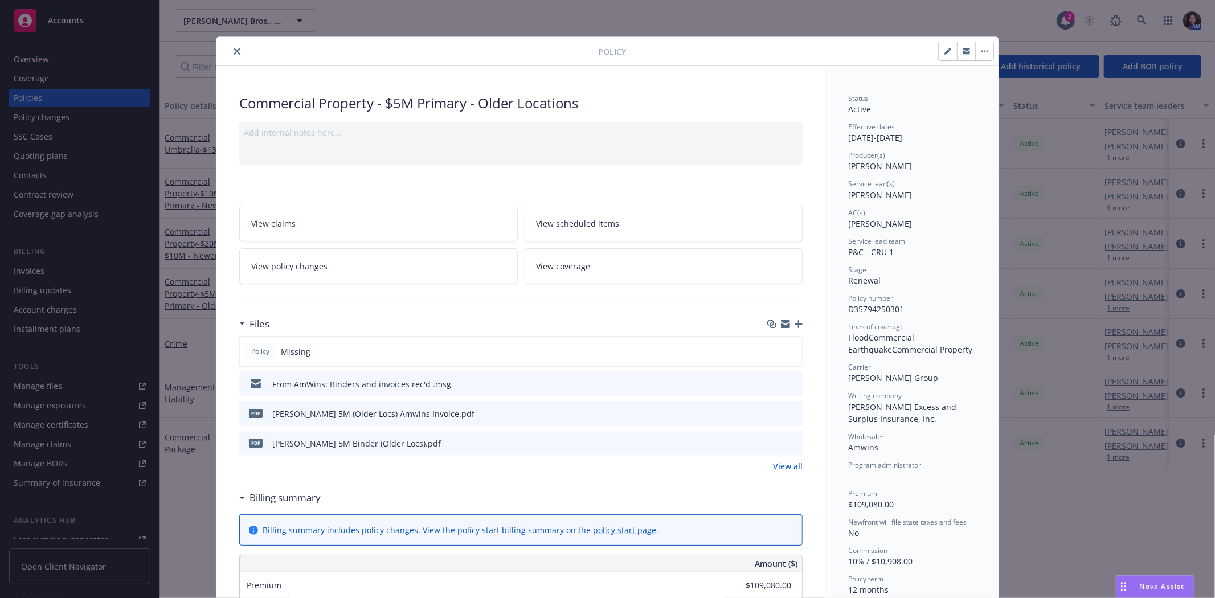
click at [234, 50] on icon "close" at bounding box center [237, 51] width 7 height 7
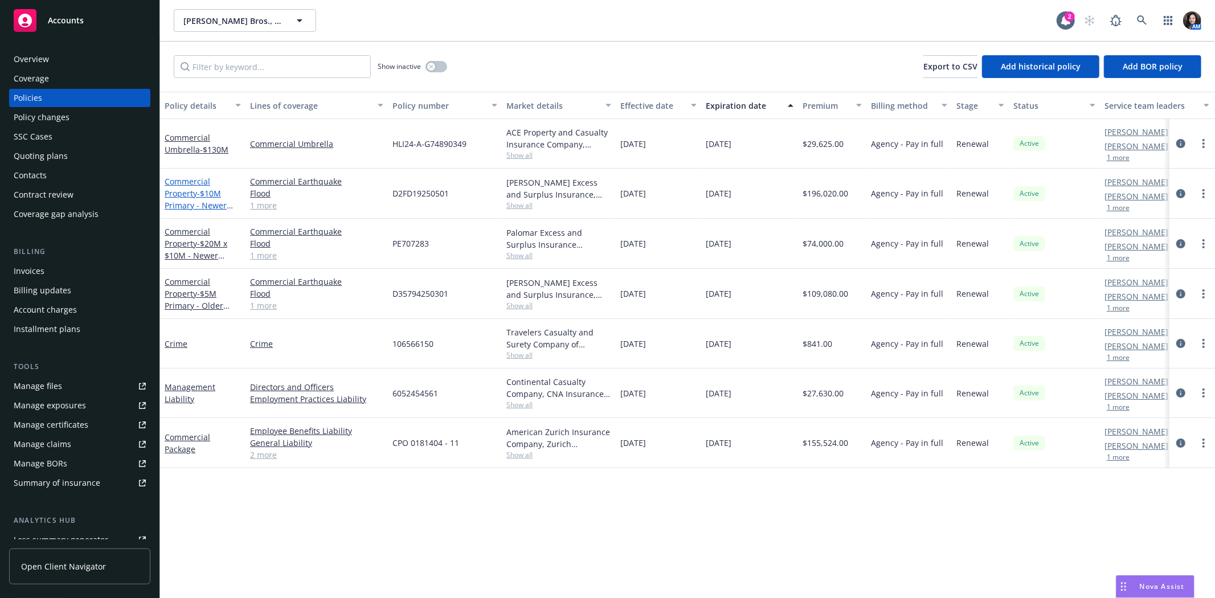
click at [187, 191] on link "Commercial Property - $10M Primary - Newer Locations" at bounding box center [196, 199] width 62 height 47
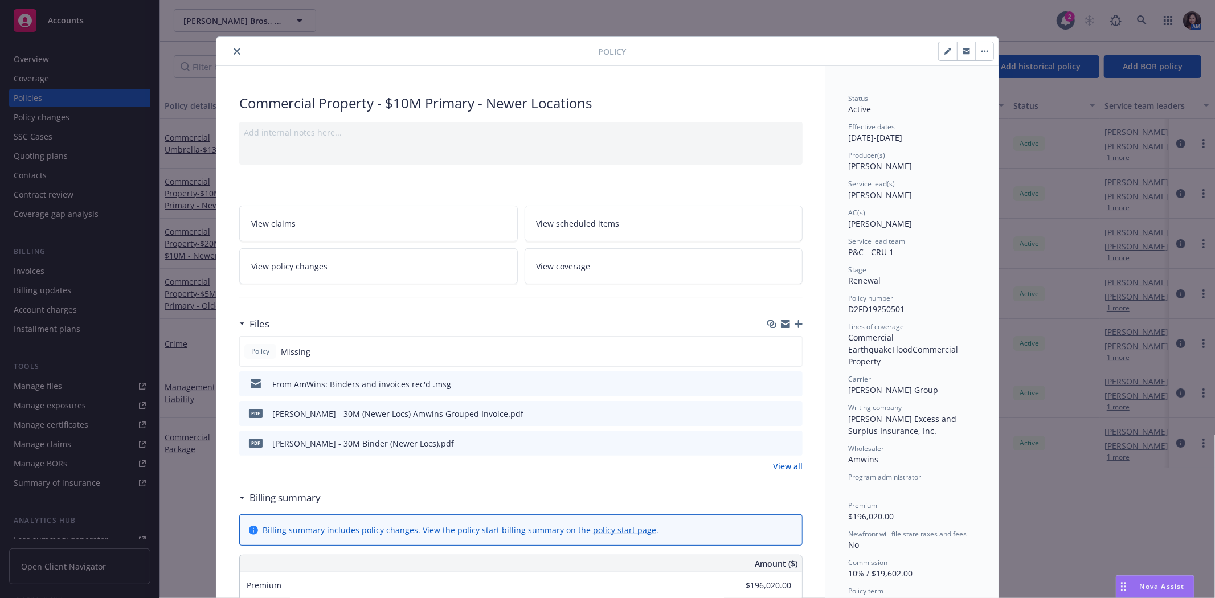
drag, startPoint x: 234, startPoint y: 50, endPoint x: 228, endPoint y: 105, distance: 55.5
click at [234, 50] on icon "close" at bounding box center [237, 51] width 7 height 7
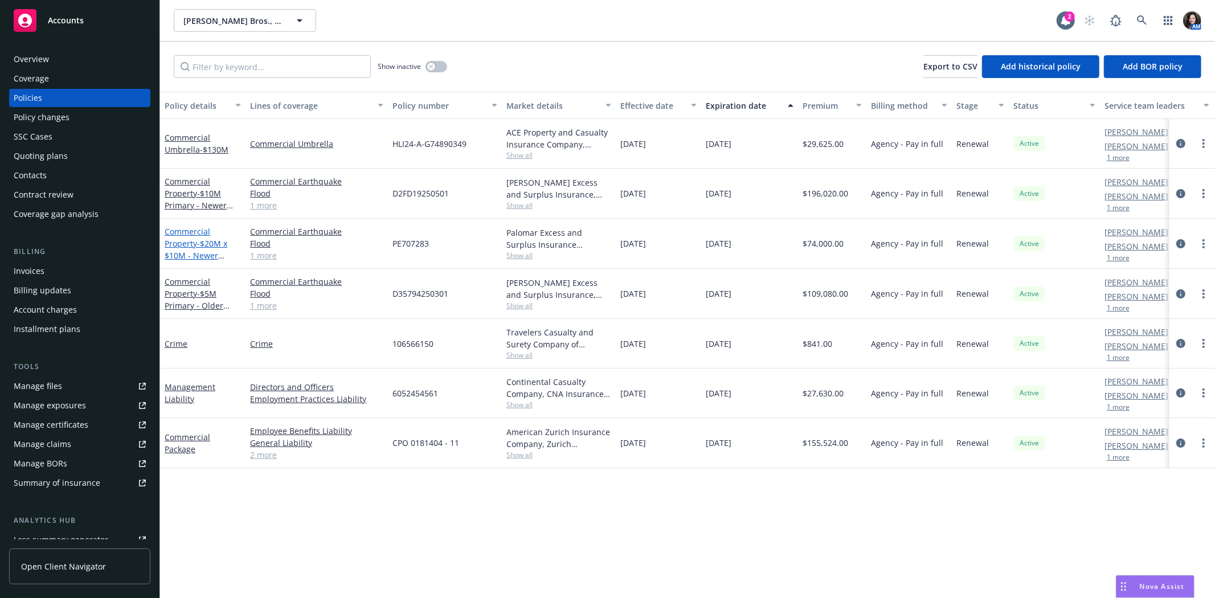
click at [203, 253] on span "- $20M x $10M - Newer Locations" at bounding box center [196, 255] width 63 height 35
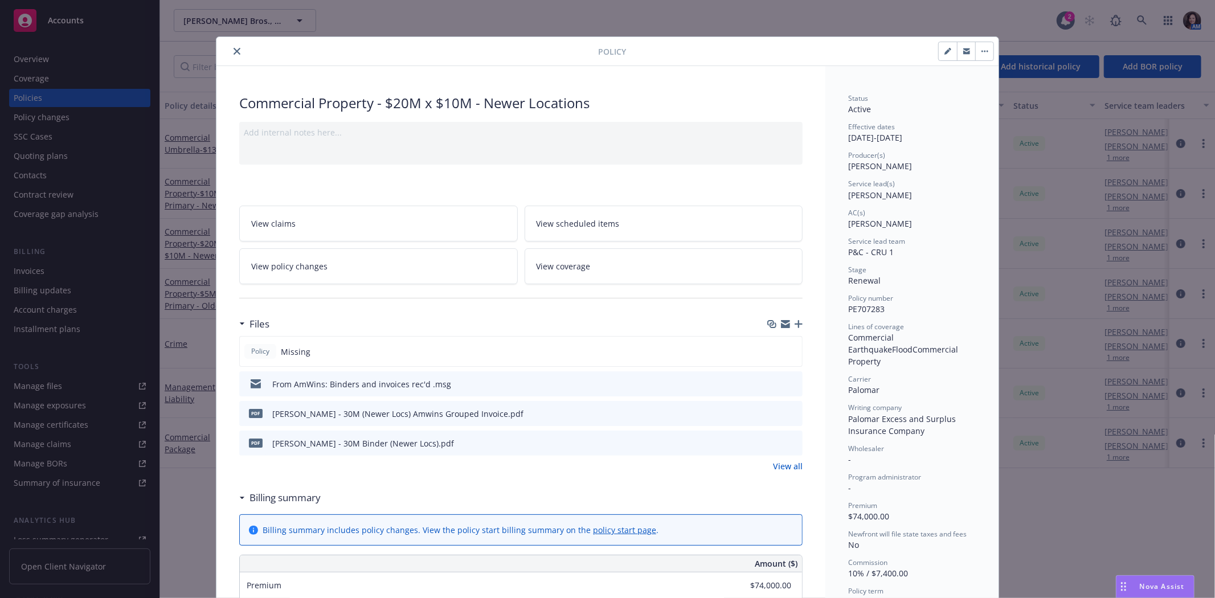
click at [234, 49] on icon "close" at bounding box center [237, 51] width 7 height 7
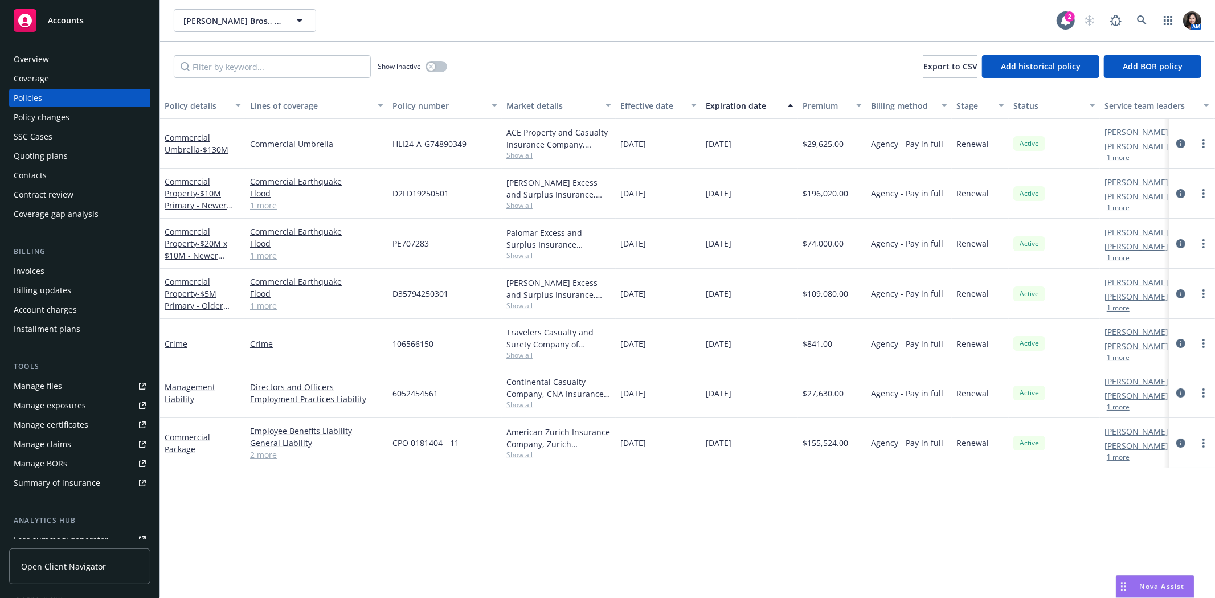
click at [47, 152] on div "Quoting plans" at bounding box center [41, 156] width 54 height 18
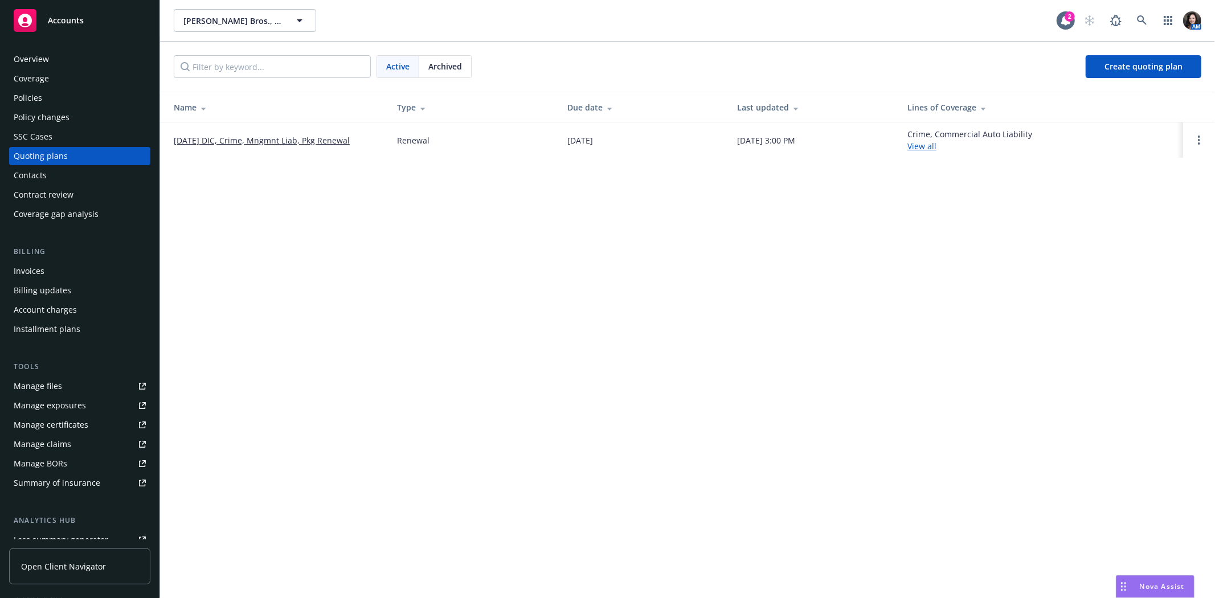
click at [206, 137] on link "[DATE] DIC, Crime, Mngmnt Liab, Pkg Renewal" at bounding box center [262, 140] width 176 height 12
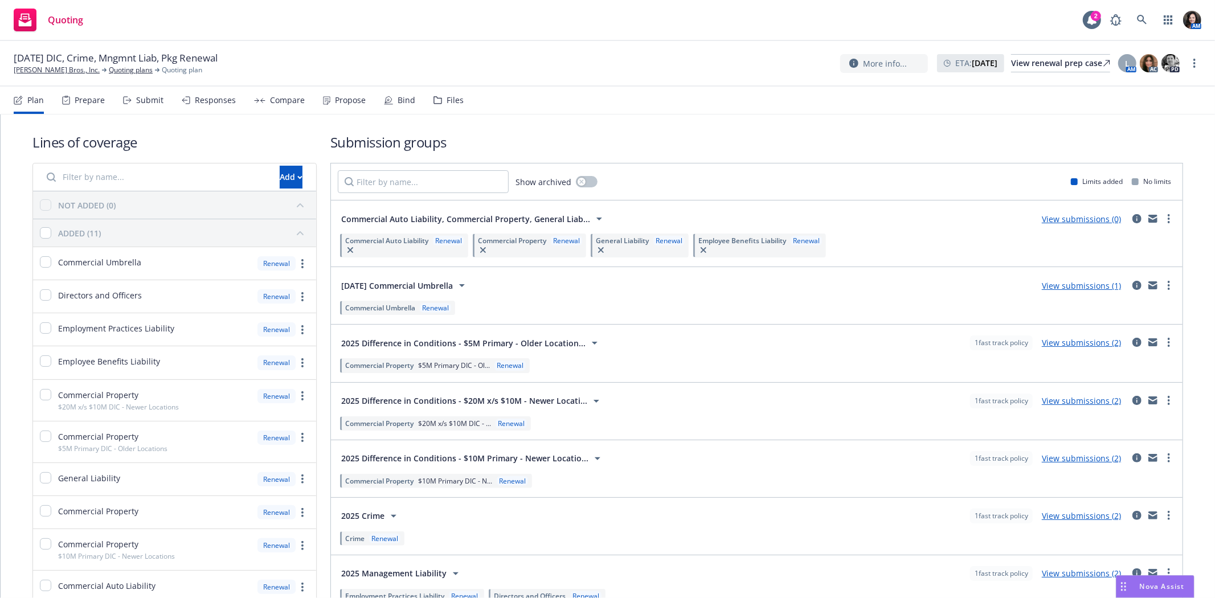
click at [128, 107] on div "Submit" at bounding box center [143, 100] width 40 height 27
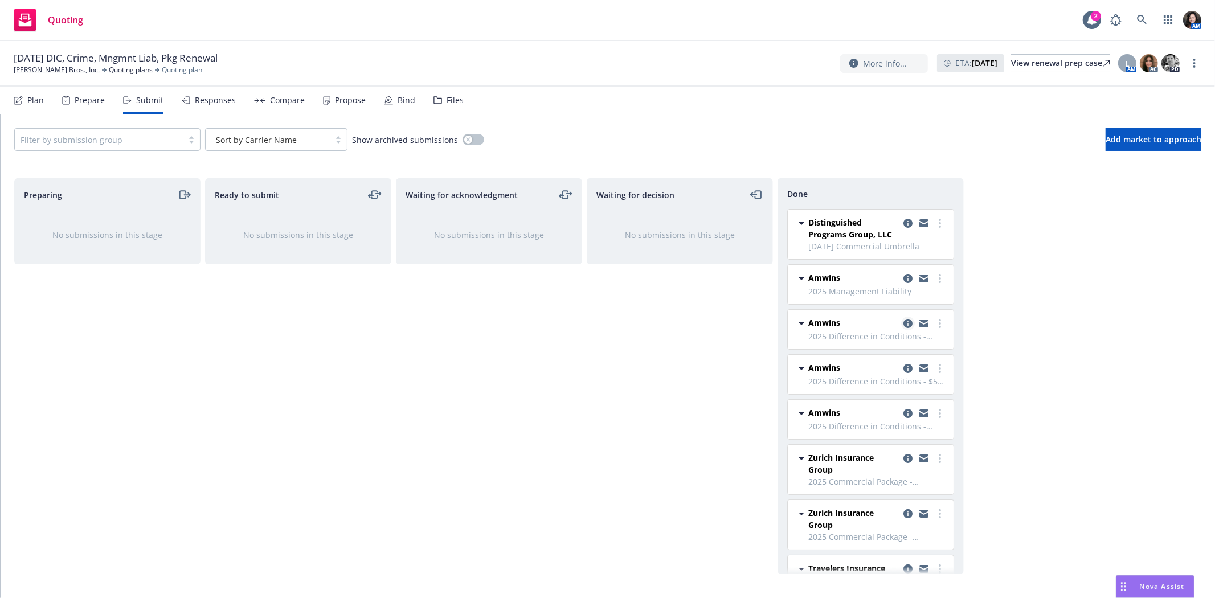
click at [903, 326] on icon "copy logging email" at bounding box center [907, 323] width 9 height 9
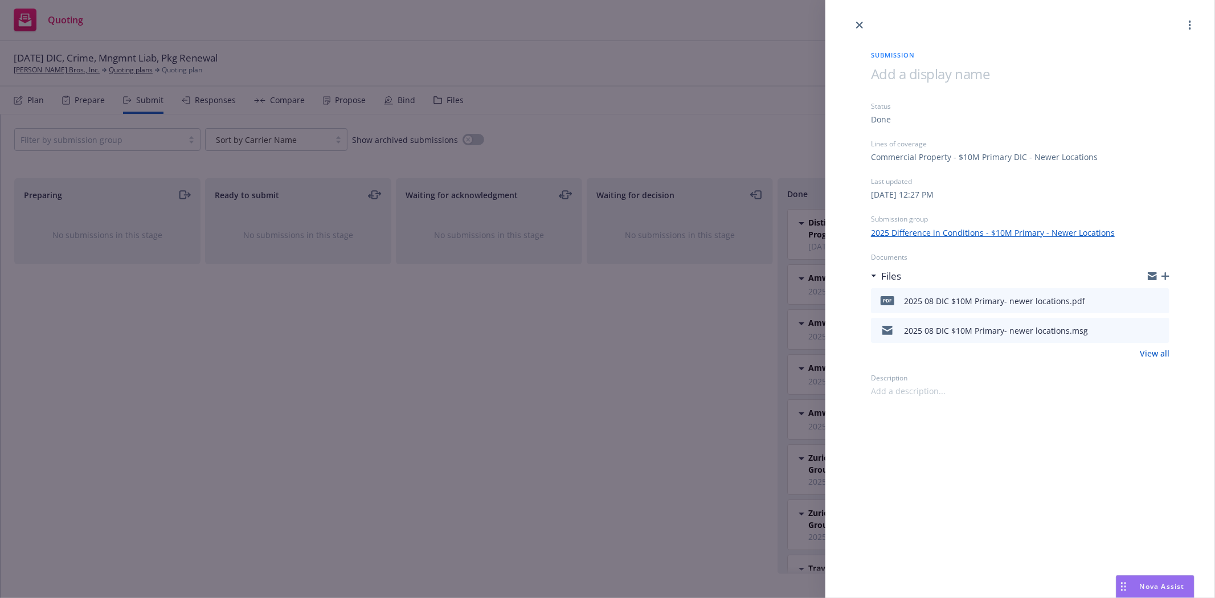
click at [1148, 350] on link "View all" at bounding box center [1155, 353] width 30 height 12
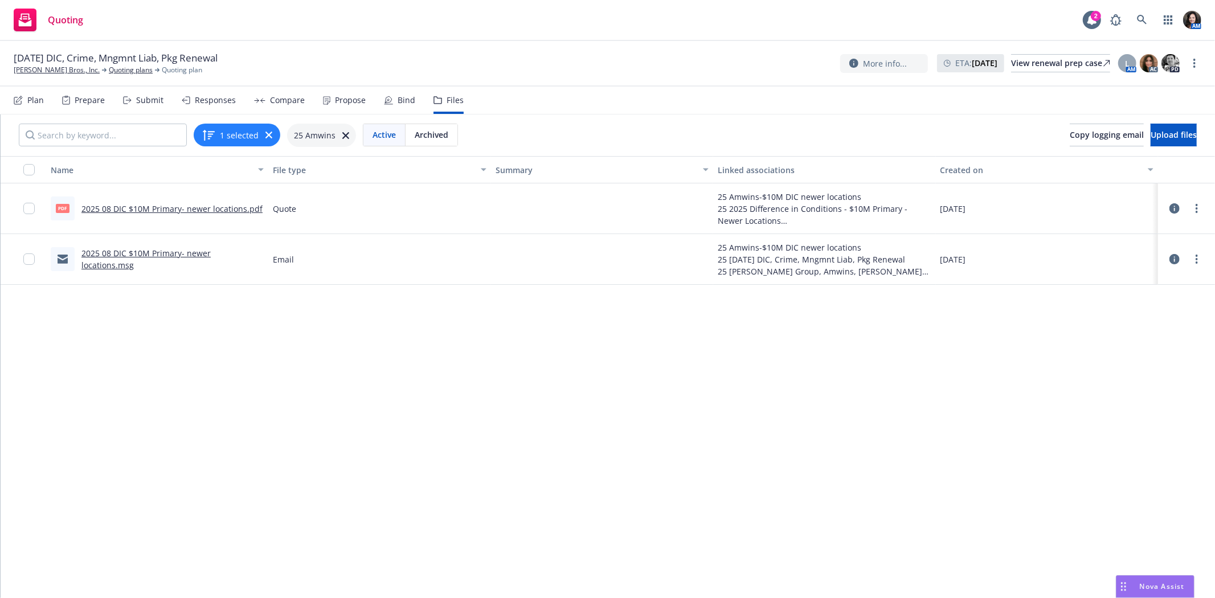
click at [114, 211] on link "2025 08 DIC $10M Primary- newer locations.pdf" at bounding box center [171, 208] width 181 height 11
